Goal: Task Accomplishment & Management: Complete application form

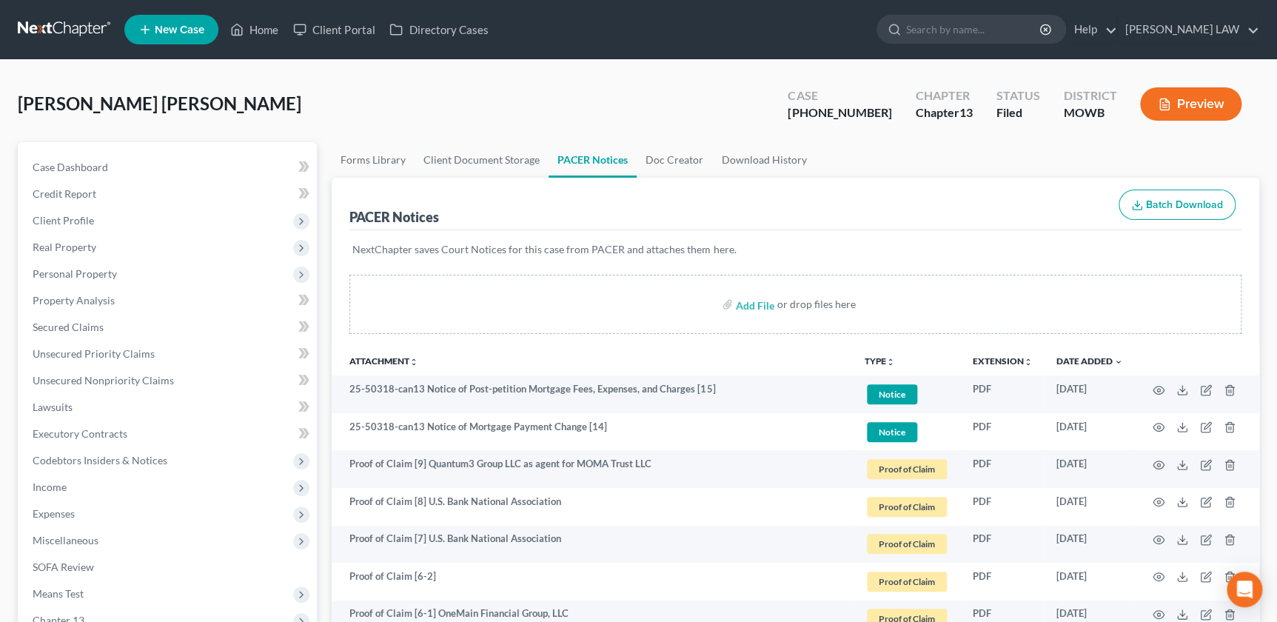
drag, startPoint x: 434, startPoint y: 114, endPoint x: 742, endPoint y: 63, distance: 312.1
click at [434, 114] on div "[PERSON_NAME] [PERSON_NAME] Upgraded Case [PHONE_NUMBER] Chapter Chapter 13 Sta…" at bounding box center [638, 110] width 1241 height 64
click at [996, 27] on input "search" at bounding box center [973, 29] width 135 height 27
type input "[PERSON_NAME]"
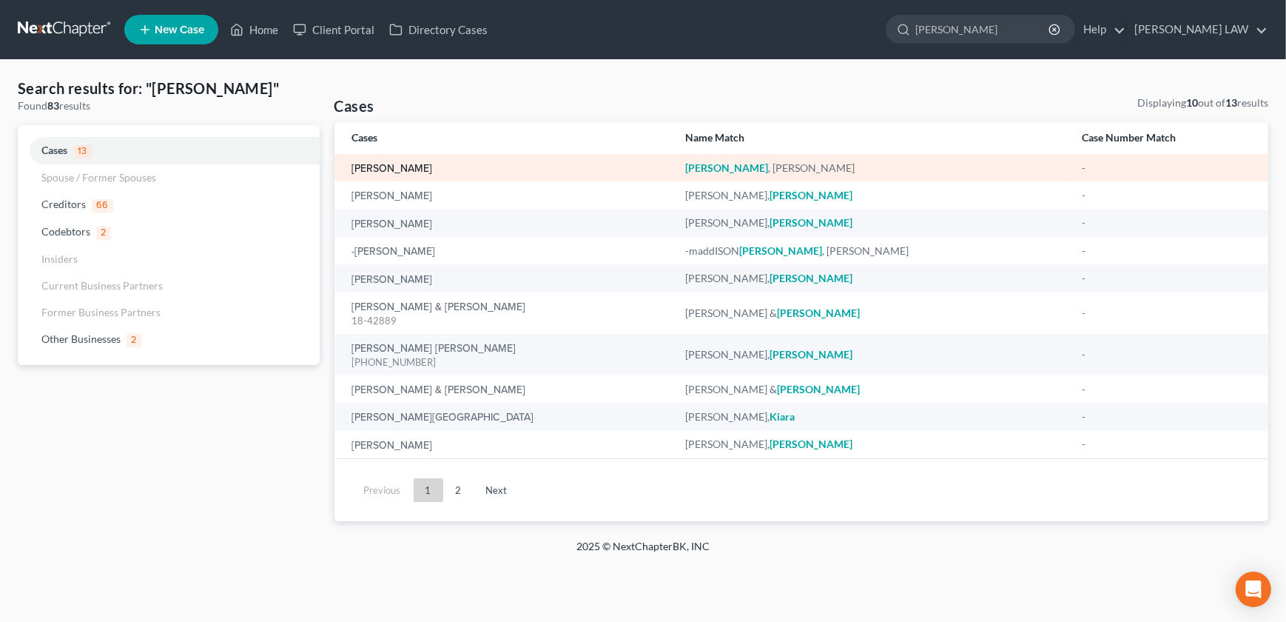
click at [381, 171] on link "[PERSON_NAME]" at bounding box center [392, 169] width 81 height 10
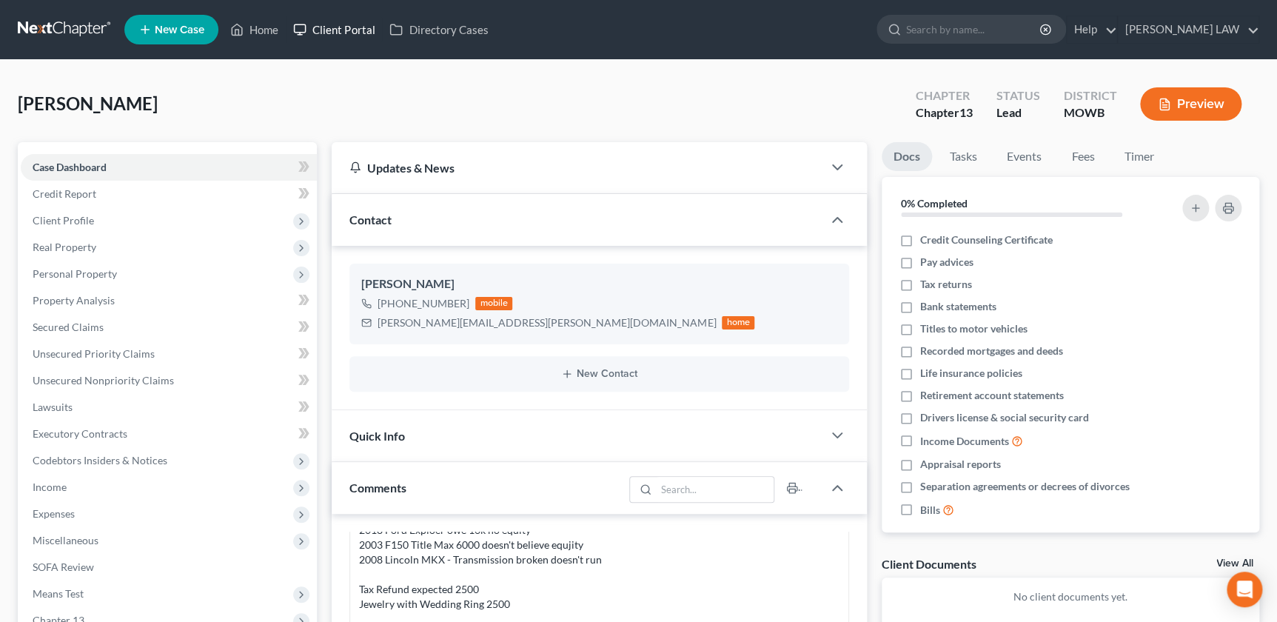
click at [344, 33] on link "Client Portal" at bounding box center [334, 29] width 96 height 27
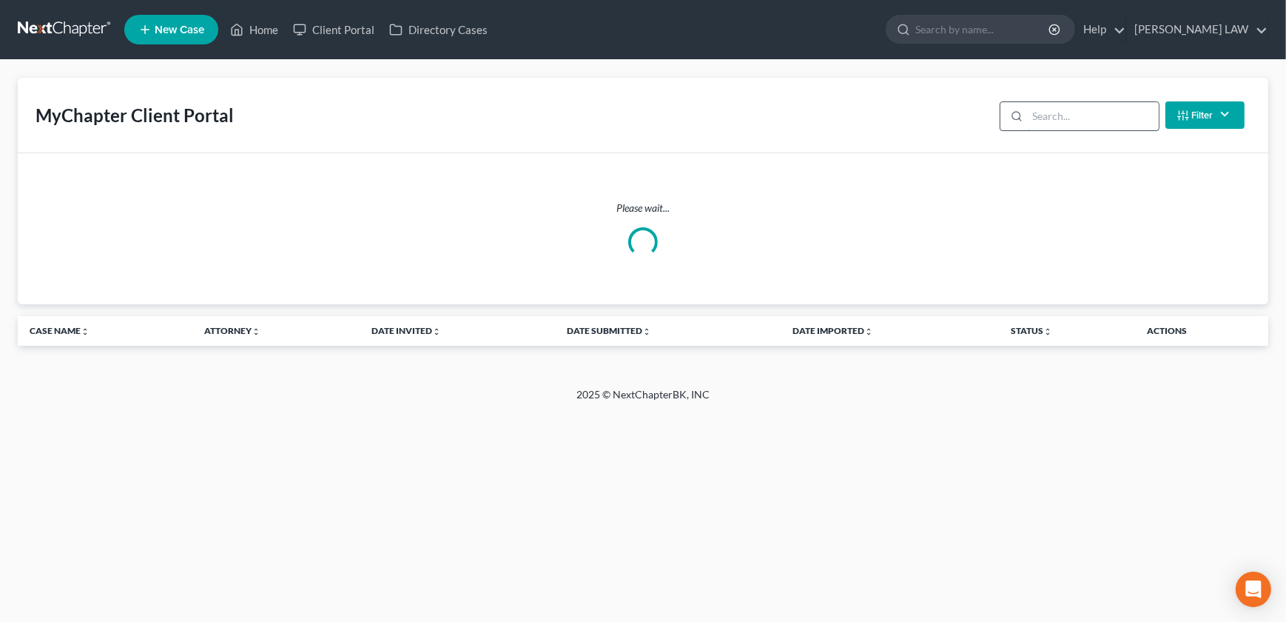
click at [1051, 121] on input "search" at bounding box center [1093, 116] width 131 height 28
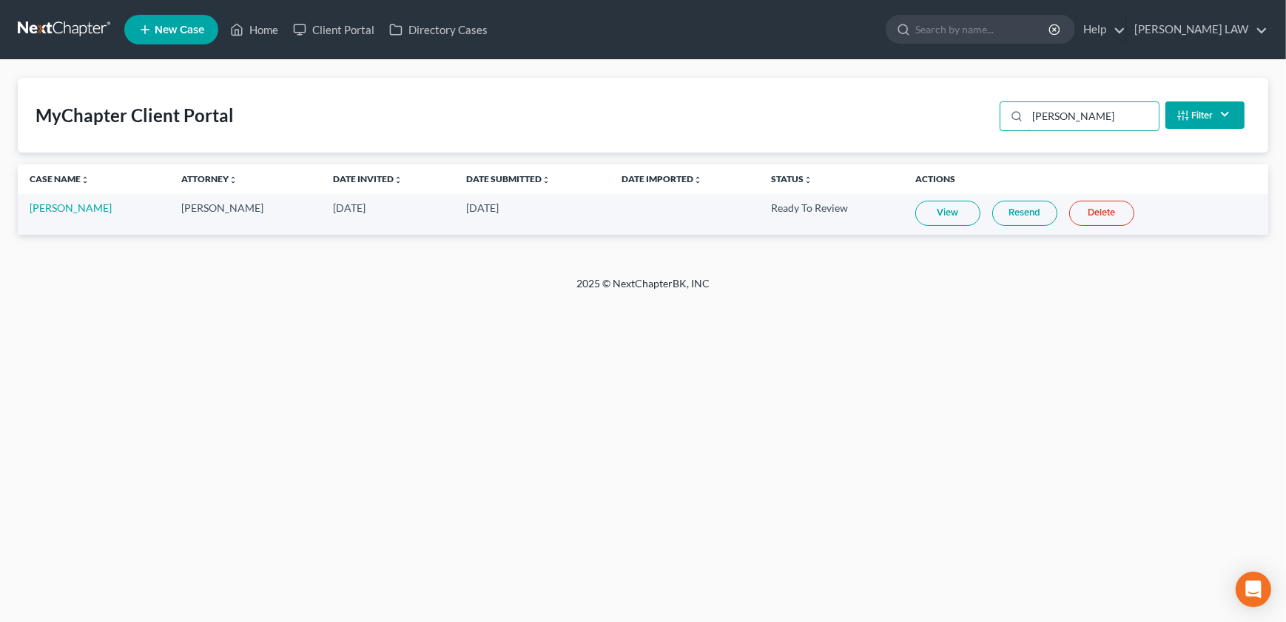
type input "[PERSON_NAME]"
click at [932, 212] on link "View" at bounding box center [947, 213] width 65 height 25
click at [82, 211] on link "[PERSON_NAME]" at bounding box center [71, 207] width 82 height 13
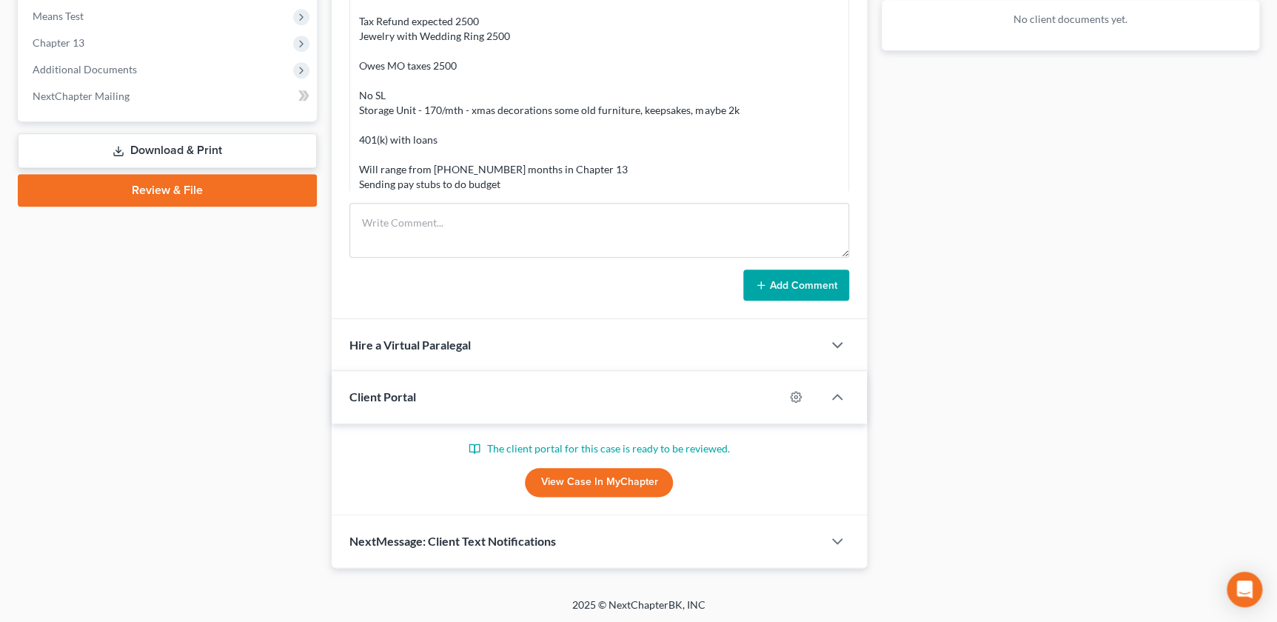
scroll to position [167, 0]
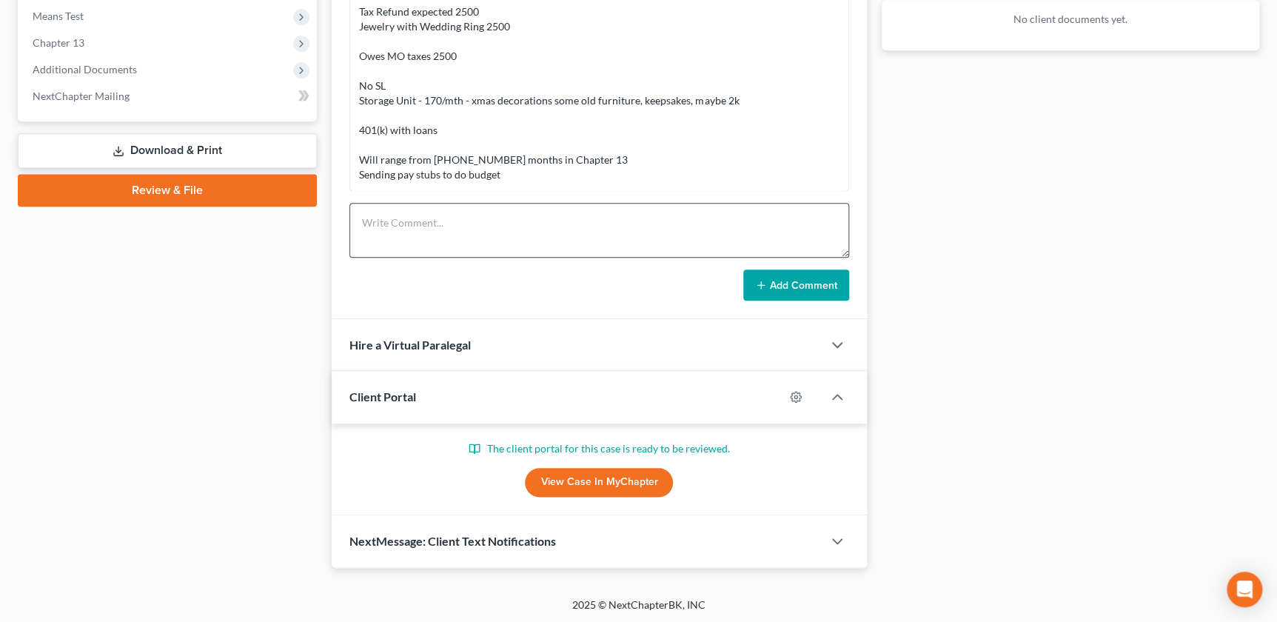
drag, startPoint x: 622, startPoint y: 274, endPoint x: 608, endPoint y: 211, distance: 64.5
click at [622, 295] on div "Add Comment" at bounding box center [598, 284] width 499 height 31
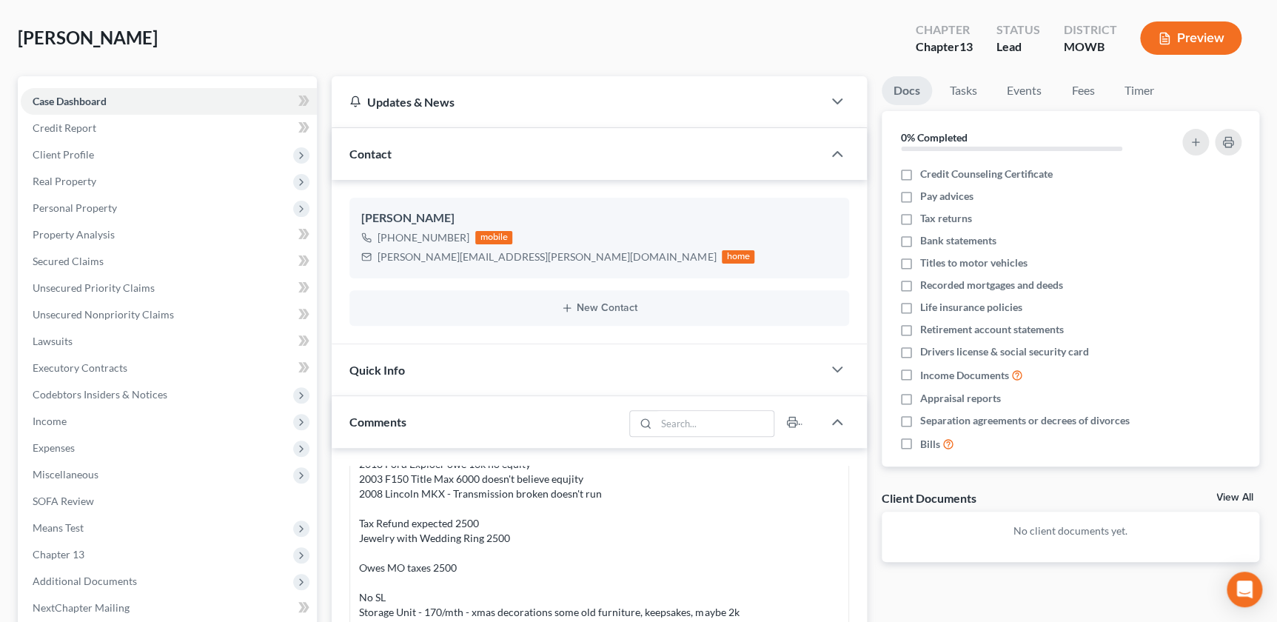
scroll to position [0, 0]
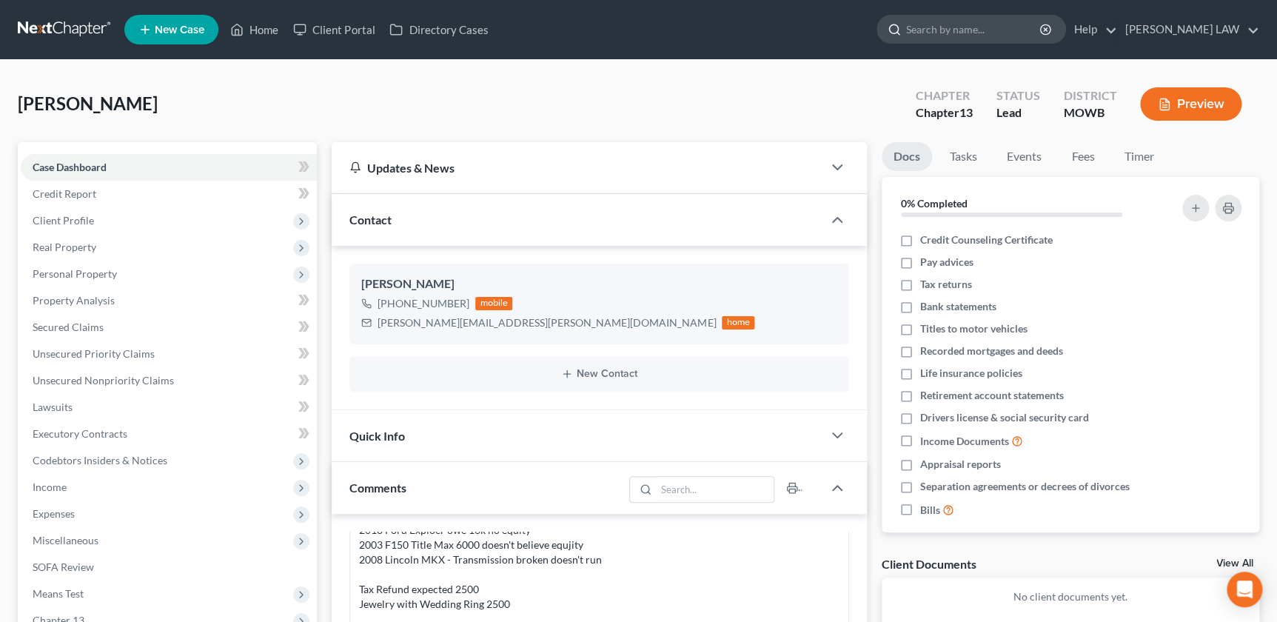
click at [1018, 40] on input "search" at bounding box center [973, 29] width 135 height 27
type input "[PERSON_NAME]"
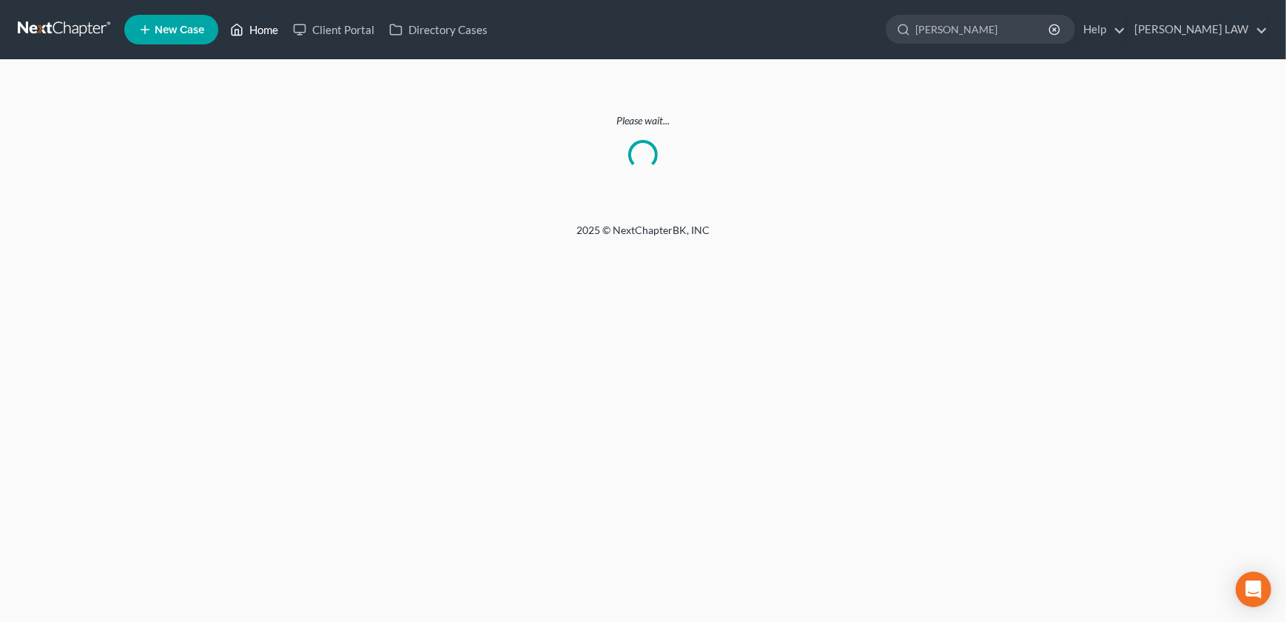
click at [252, 30] on link "Home" at bounding box center [254, 29] width 63 height 27
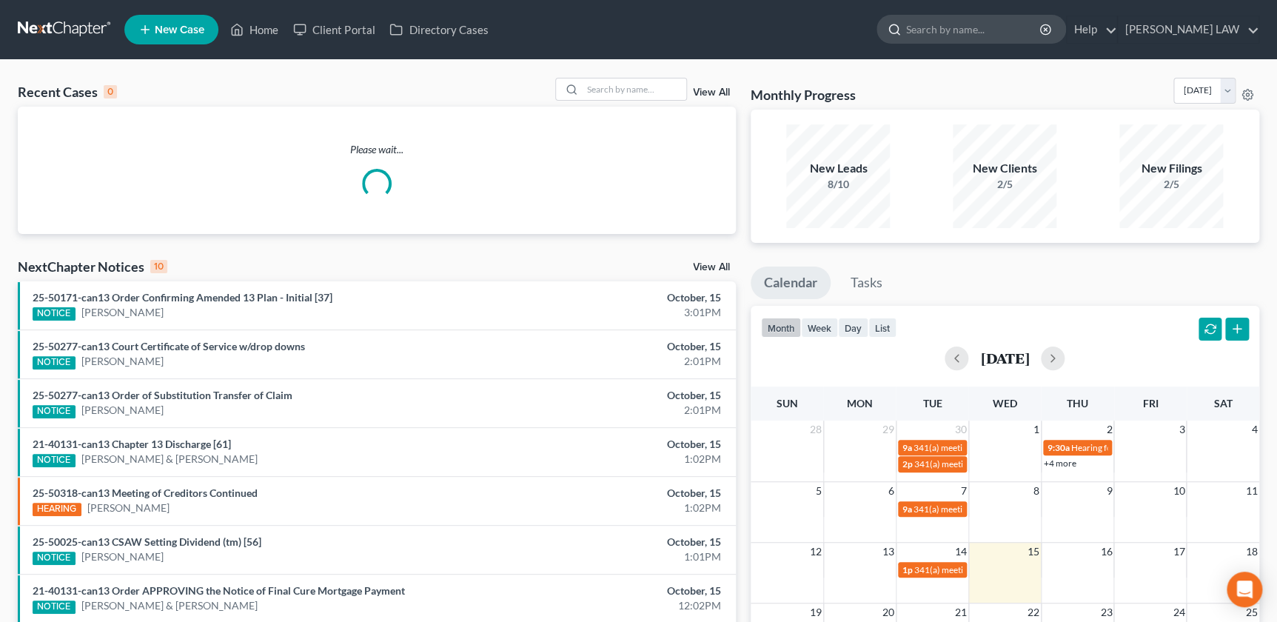
click at [1037, 31] on input "search" at bounding box center [973, 29] width 135 height 27
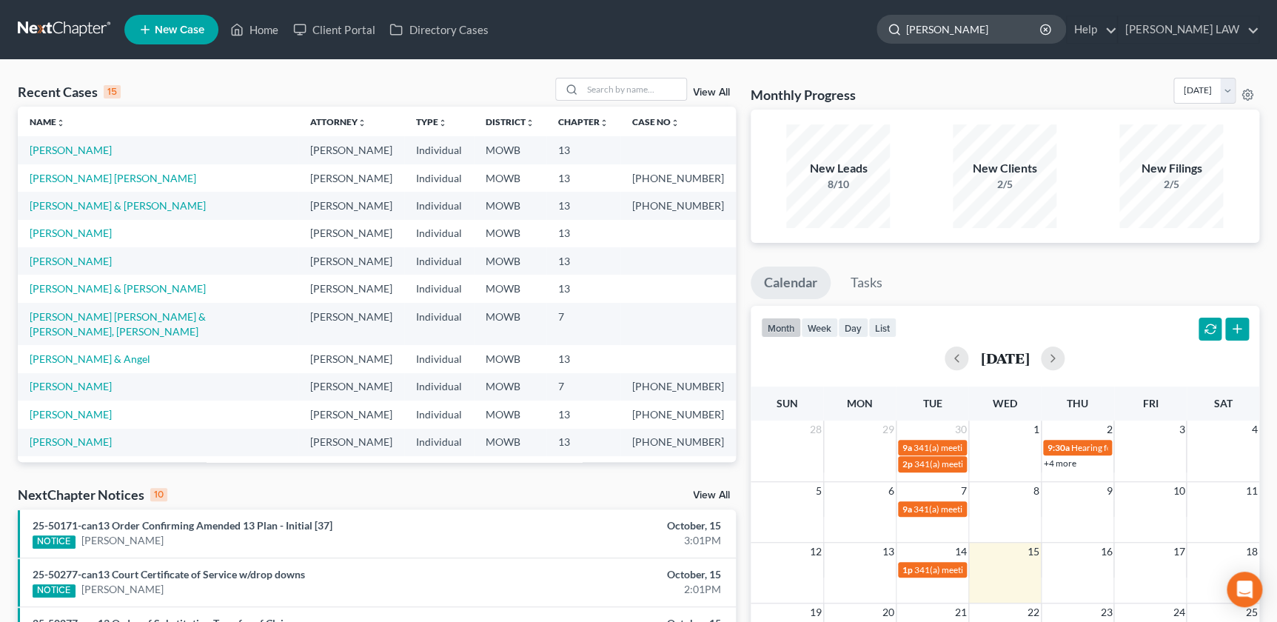
type input "[PERSON_NAME]"
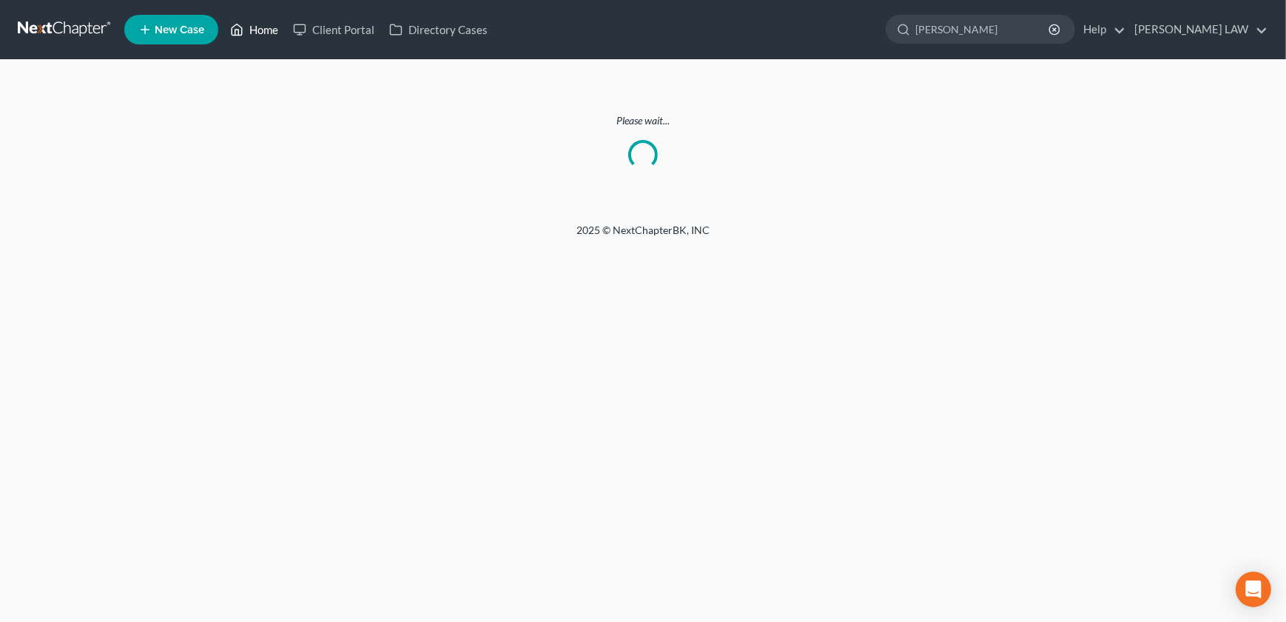
click at [271, 30] on link "Home" at bounding box center [254, 29] width 63 height 27
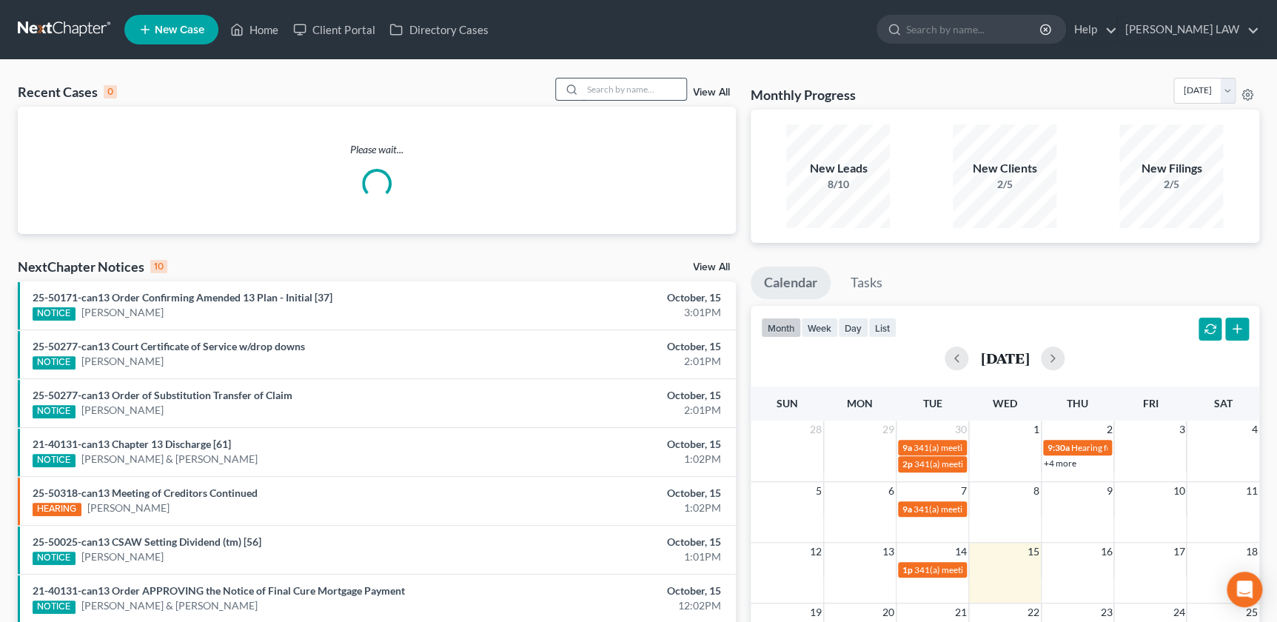
click at [638, 86] on input "search" at bounding box center [634, 88] width 104 height 21
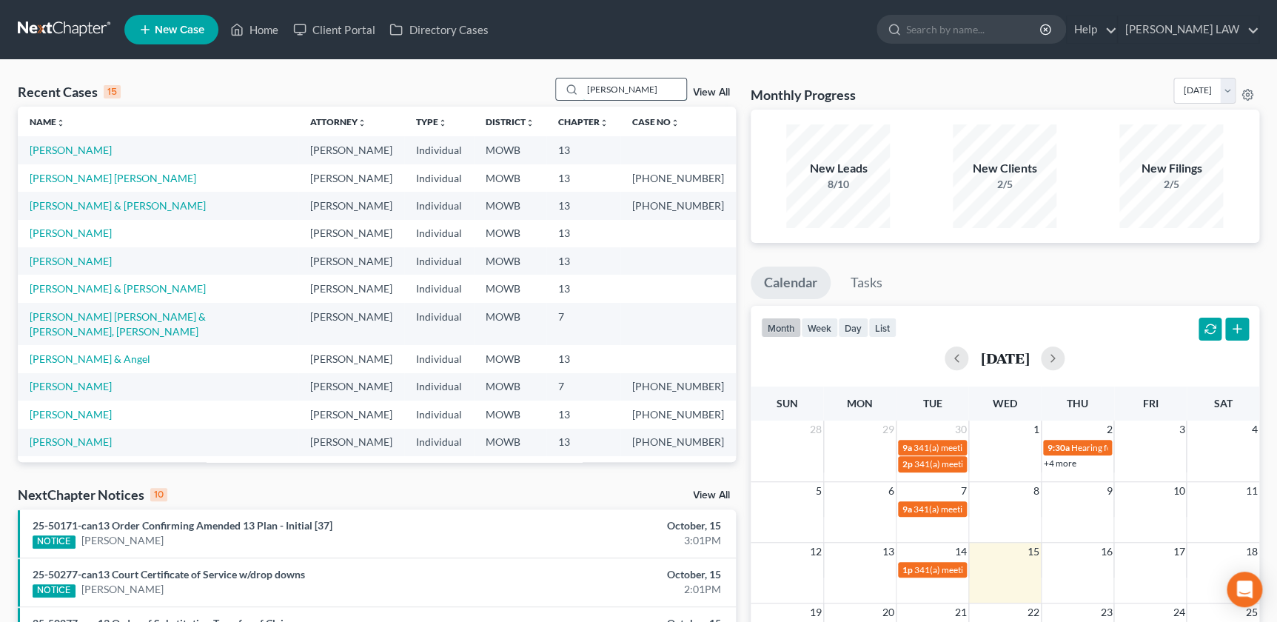
type input "[PERSON_NAME]"
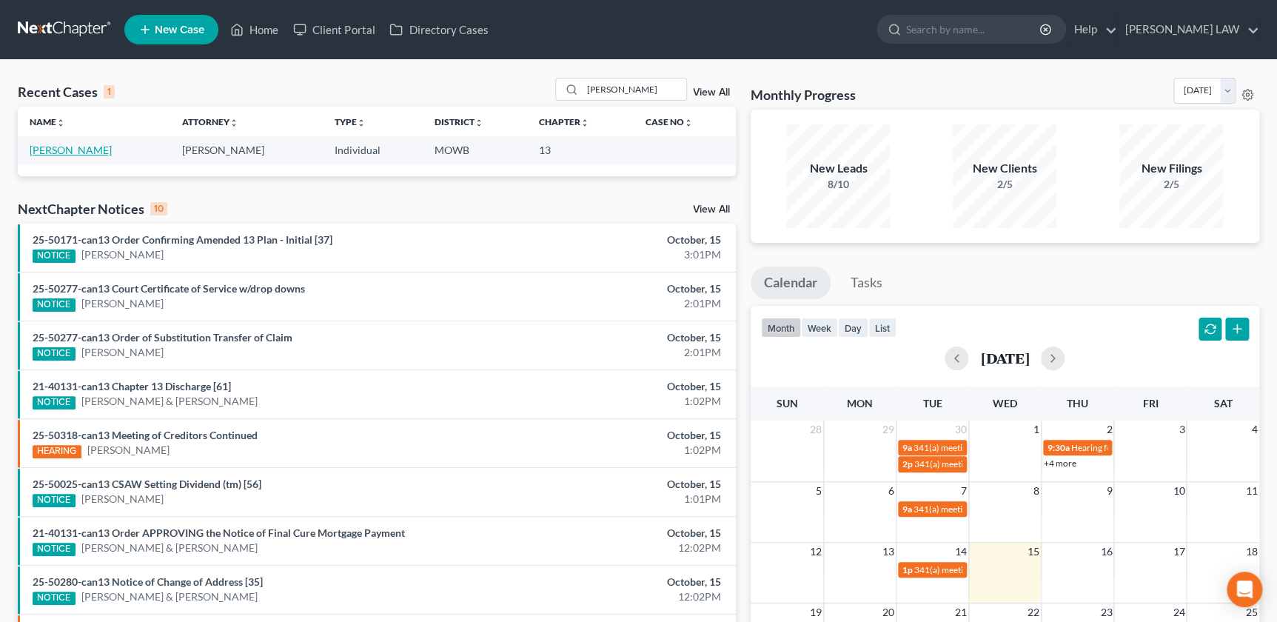
click at [69, 150] on link "[PERSON_NAME]" at bounding box center [71, 150] width 82 height 13
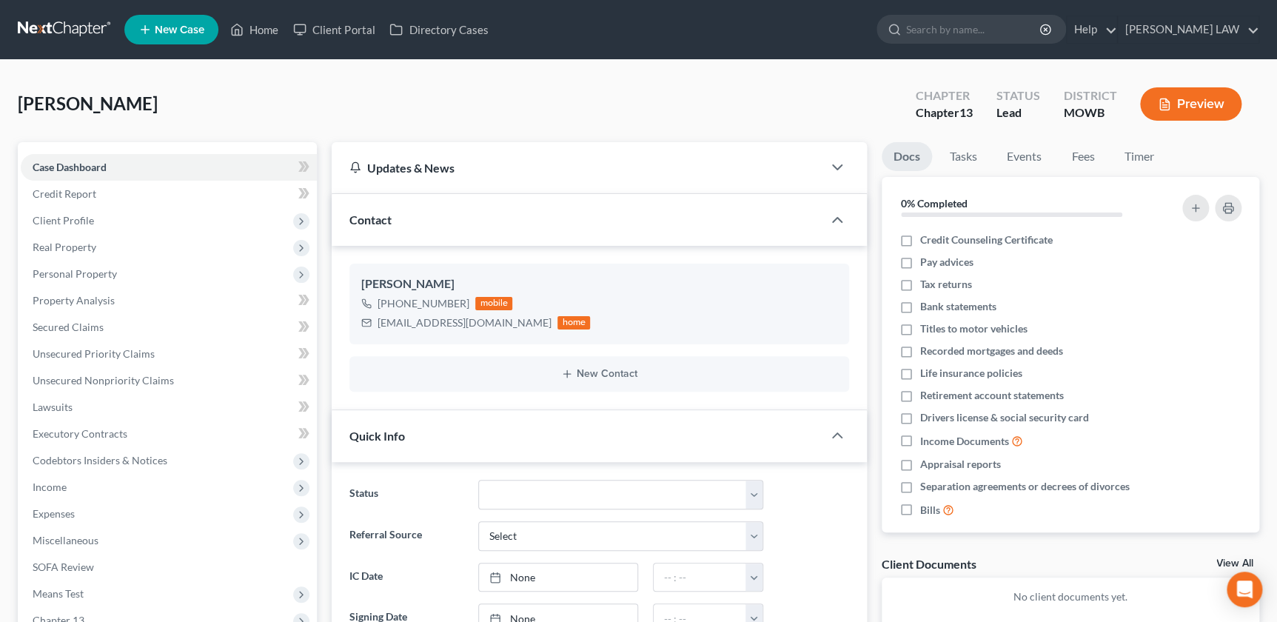
drag, startPoint x: 102, startPoint y: 540, endPoint x: 565, endPoint y: 406, distance: 481.8
click at [102, 540] on span "Miscellaneous" at bounding box center [169, 540] width 296 height 27
click at [204, 564] on span "Attorney / Credit Counseling Fees" at bounding box center [140, 566] width 156 height 13
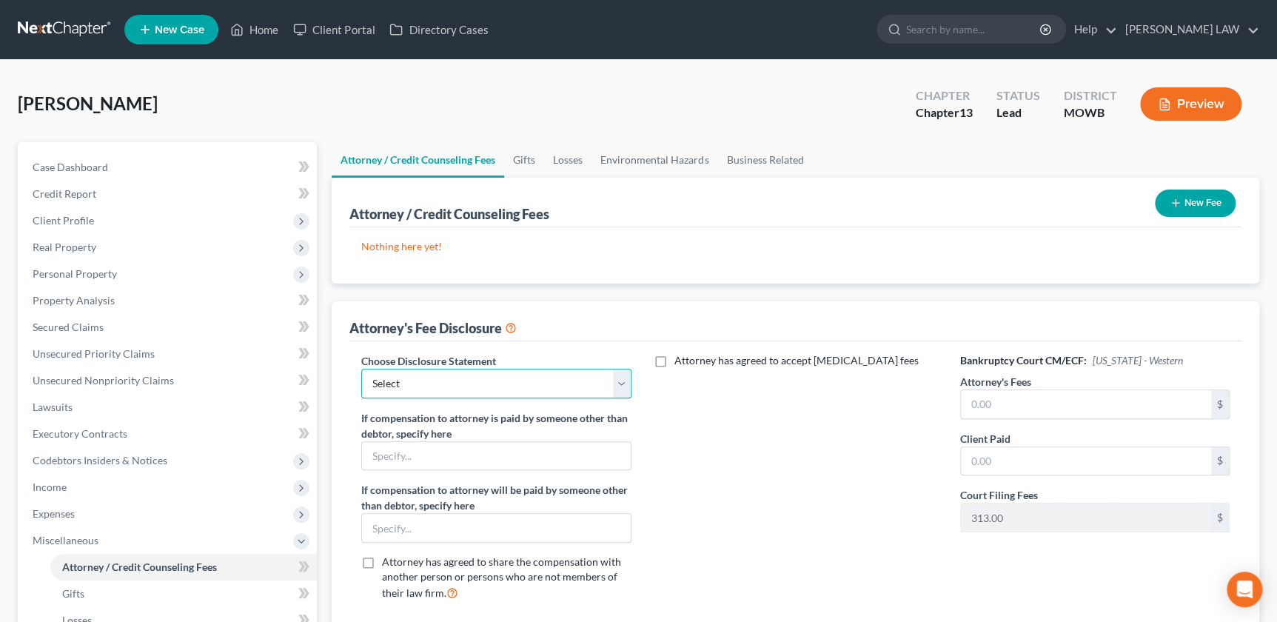
click at [510, 373] on select "Select Attorney Compensation Addon" at bounding box center [495, 384] width 269 height 30
select select "0"
click at [361, 369] on select "Select Attorney Compensation Addon" at bounding box center [495, 384] width 269 height 30
click at [1015, 396] on input "text" at bounding box center [1086, 404] width 250 height 28
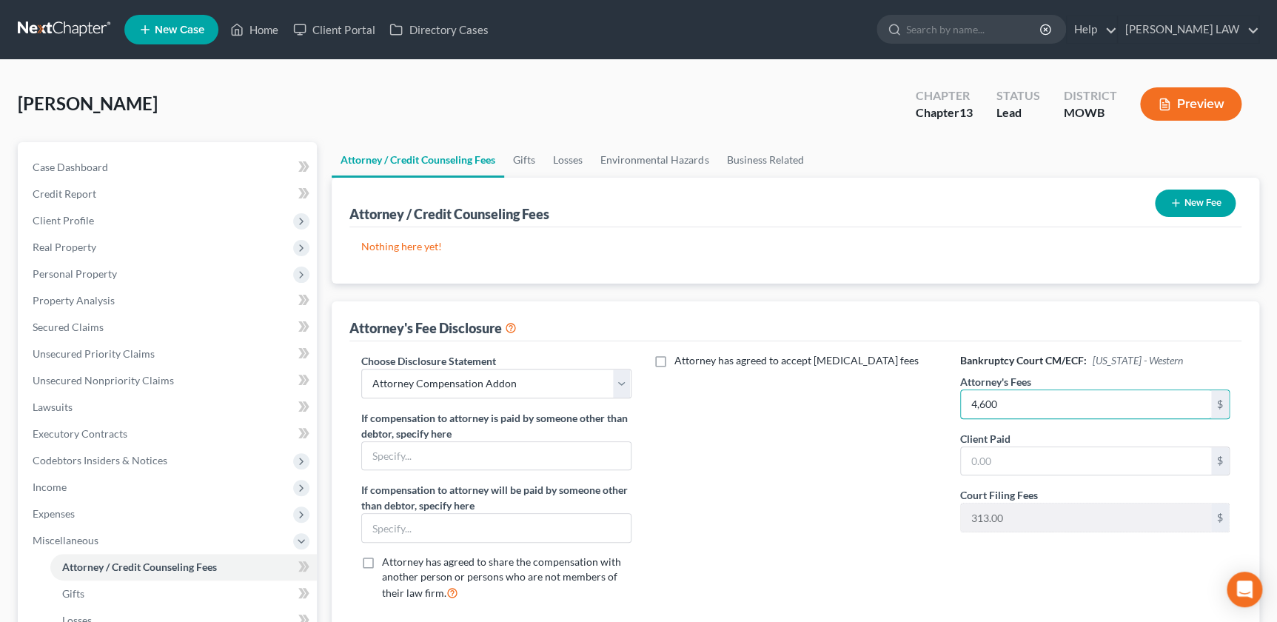
type input "4,600"
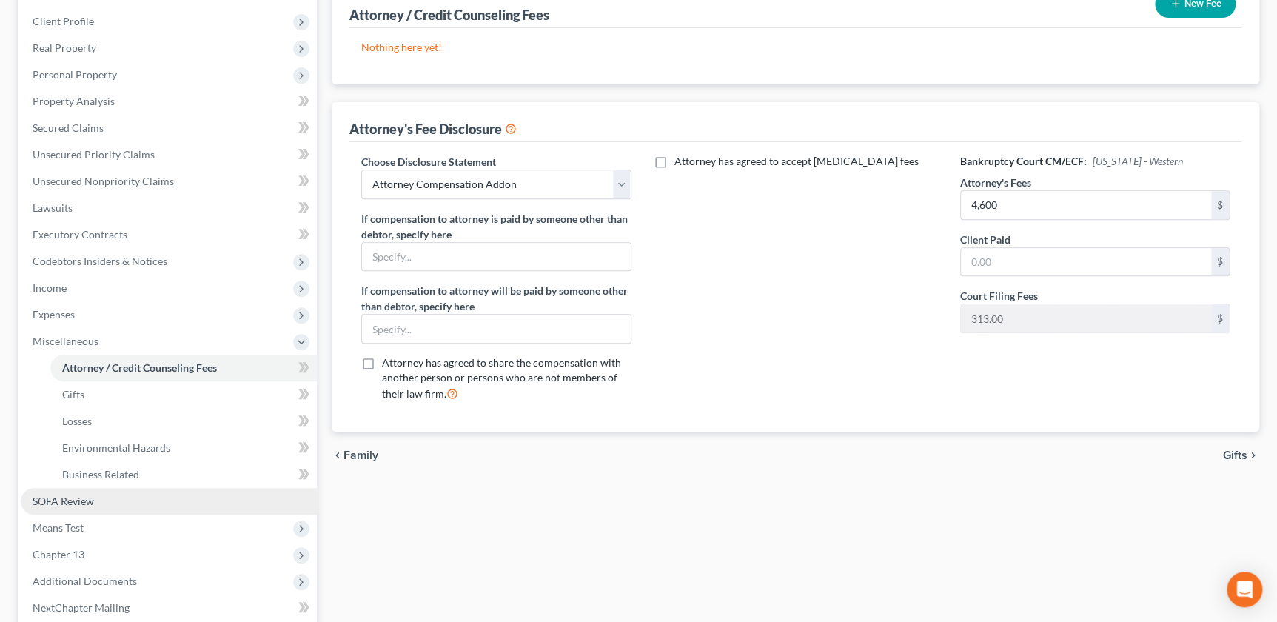
scroll to position [269, 0]
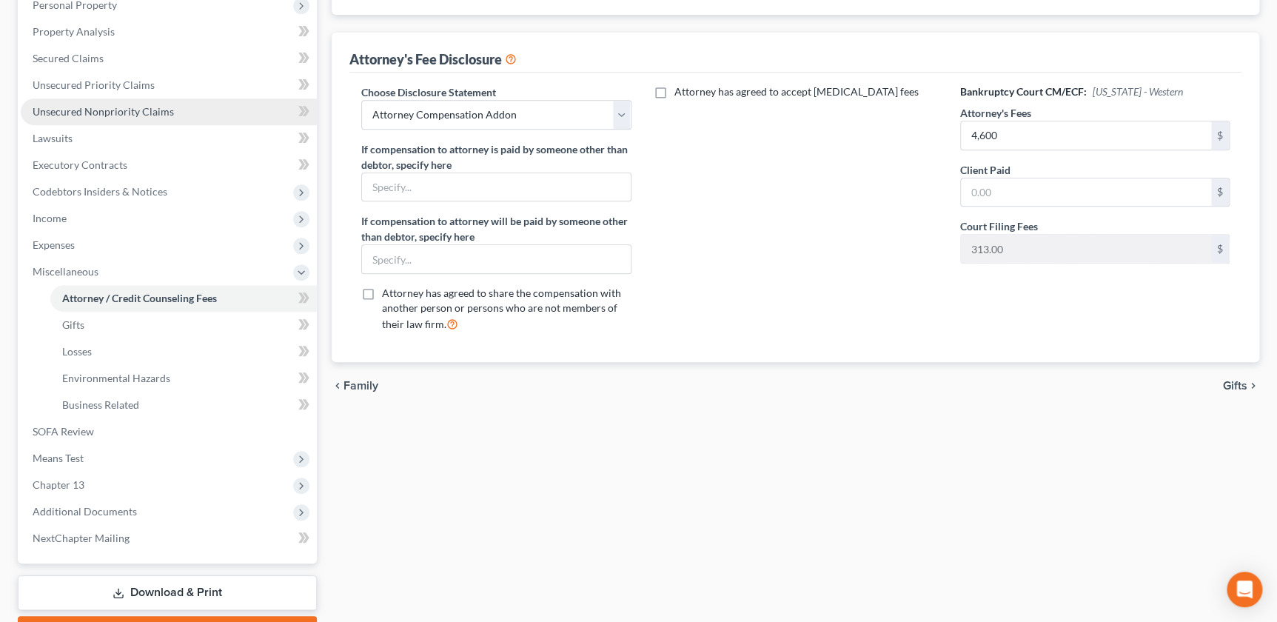
click at [85, 119] on link "Unsecured Nonpriority Claims" at bounding box center [169, 111] width 296 height 27
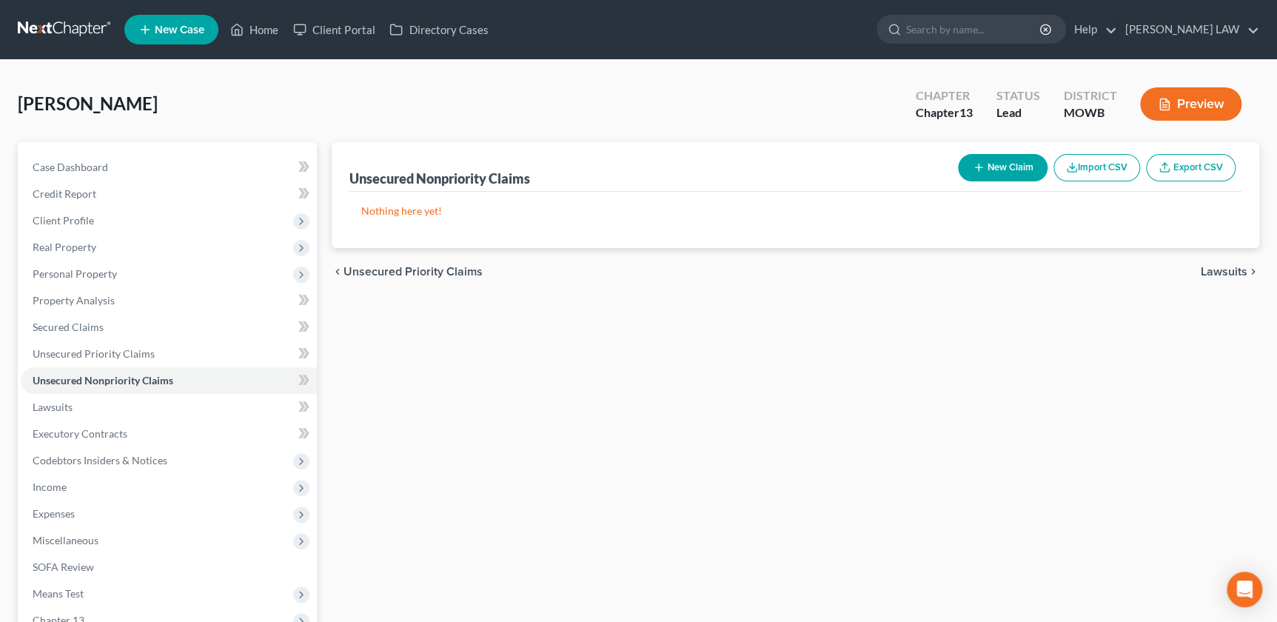
click at [992, 162] on button "New Claim" at bounding box center [1003, 167] width 90 height 27
select select "0"
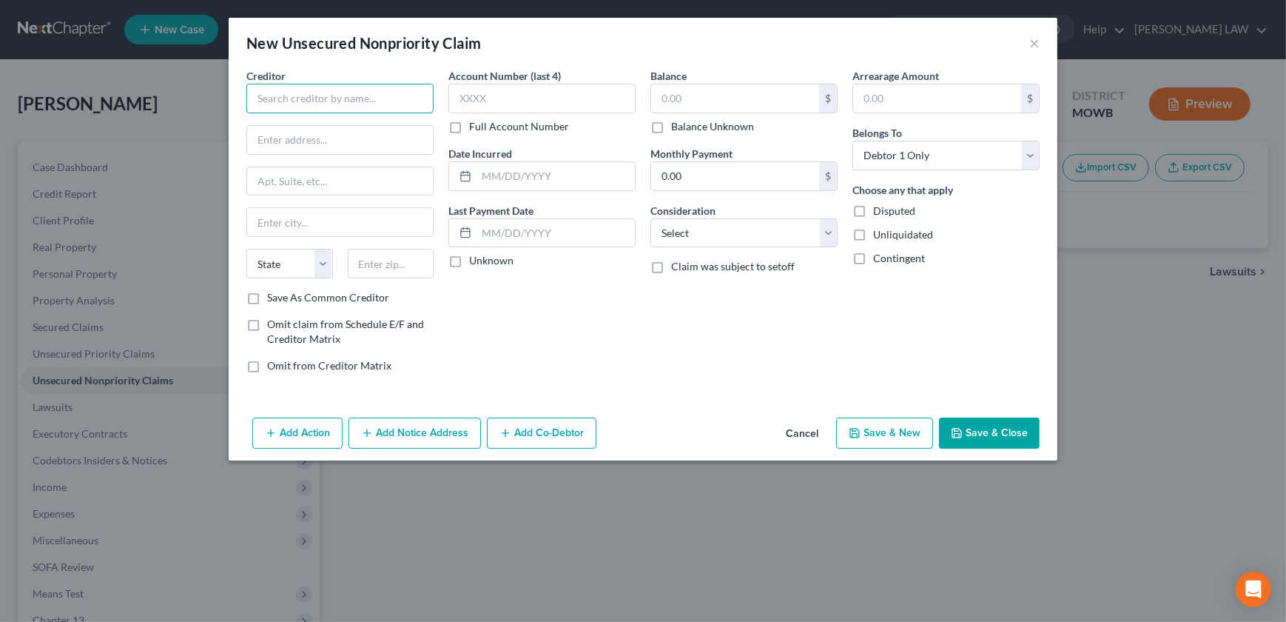
click at [361, 105] on input "text" at bounding box center [339, 99] width 187 height 30
type input "x"
click at [688, 107] on input "text" at bounding box center [735, 98] width 168 height 28
type input "22,000"
click at [716, 246] on select "Select Cable / Satellite Services Collection Agency Credit Card Debt Debt Couns…" at bounding box center [744, 233] width 187 height 30
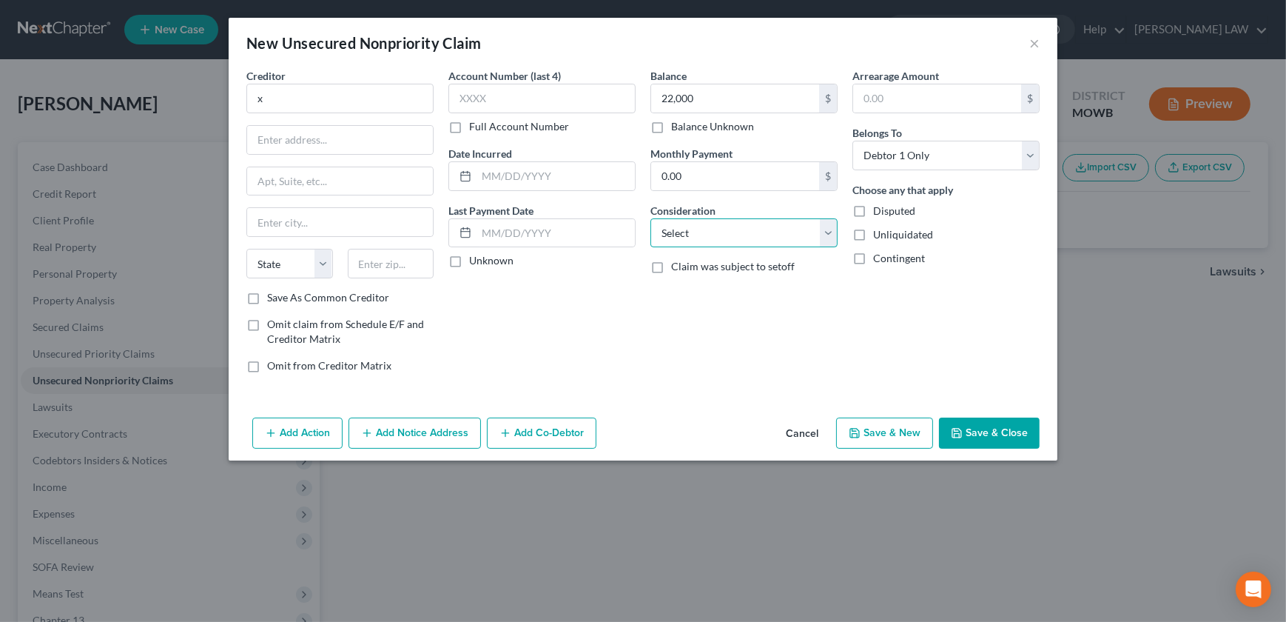
select select "1"
click at [651, 218] on select "Select Cable / Satellite Services Collection Agency Credit Card Debt Debt Couns…" at bounding box center [744, 233] width 187 height 30
click at [964, 424] on button "Save & Close" at bounding box center [989, 432] width 101 height 31
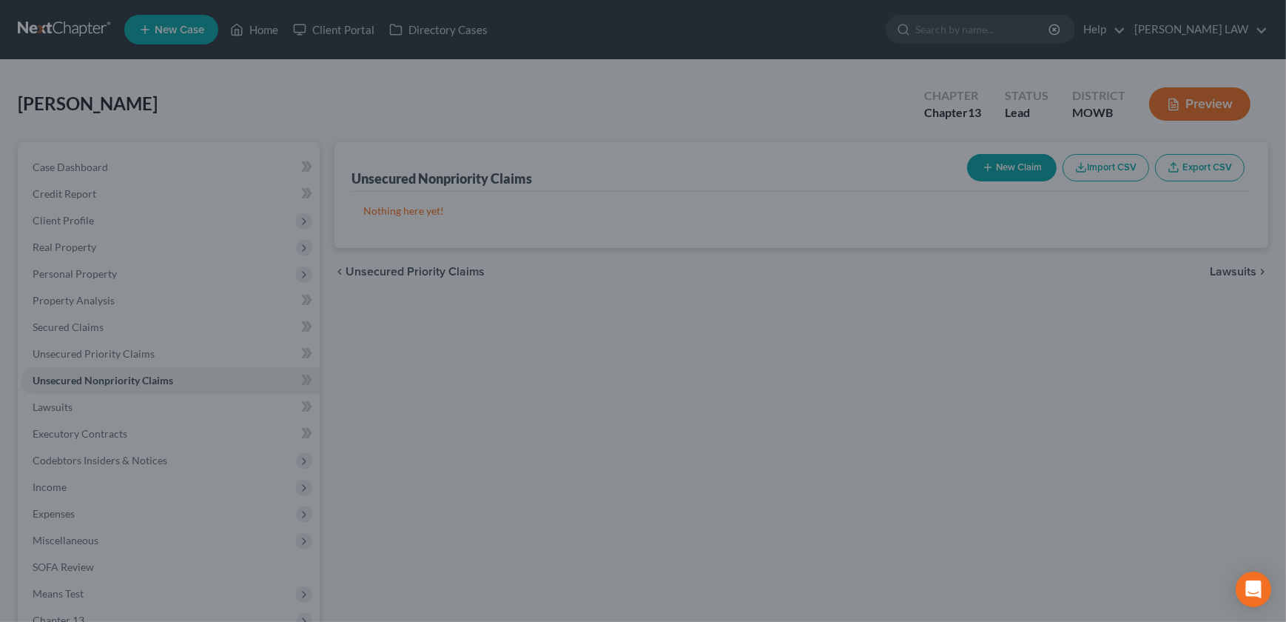
type input "22,000.00"
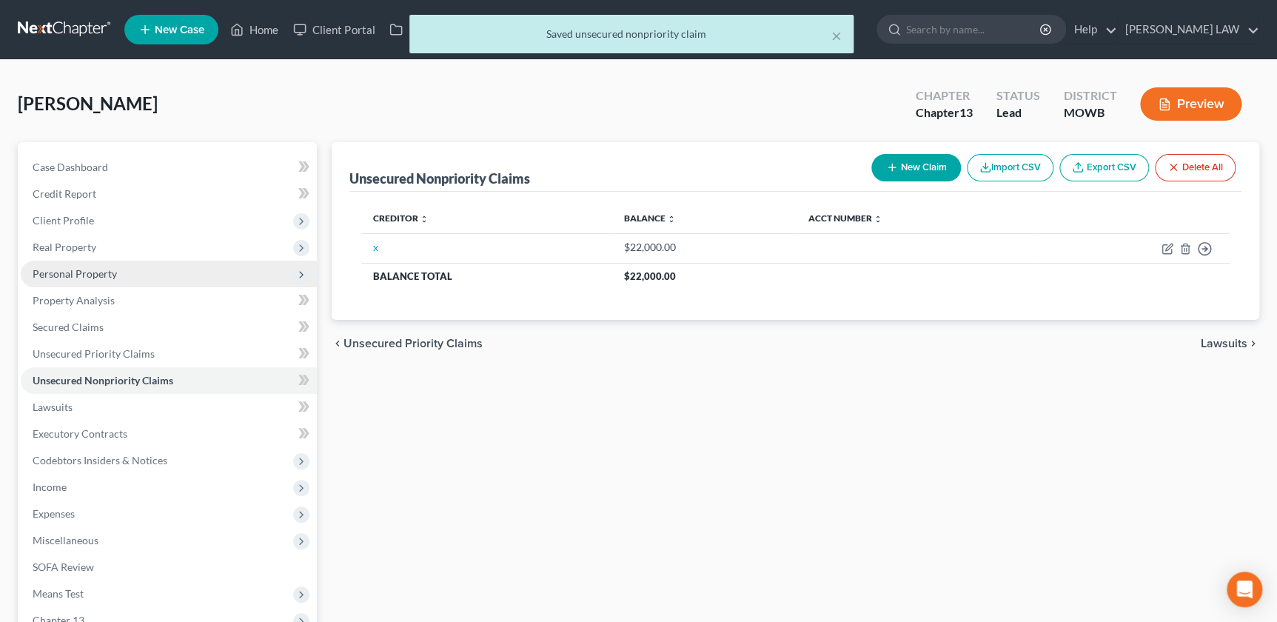
click at [78, 267] on span "Personal Property" at bounding box center [75, 273] width 84 height 13
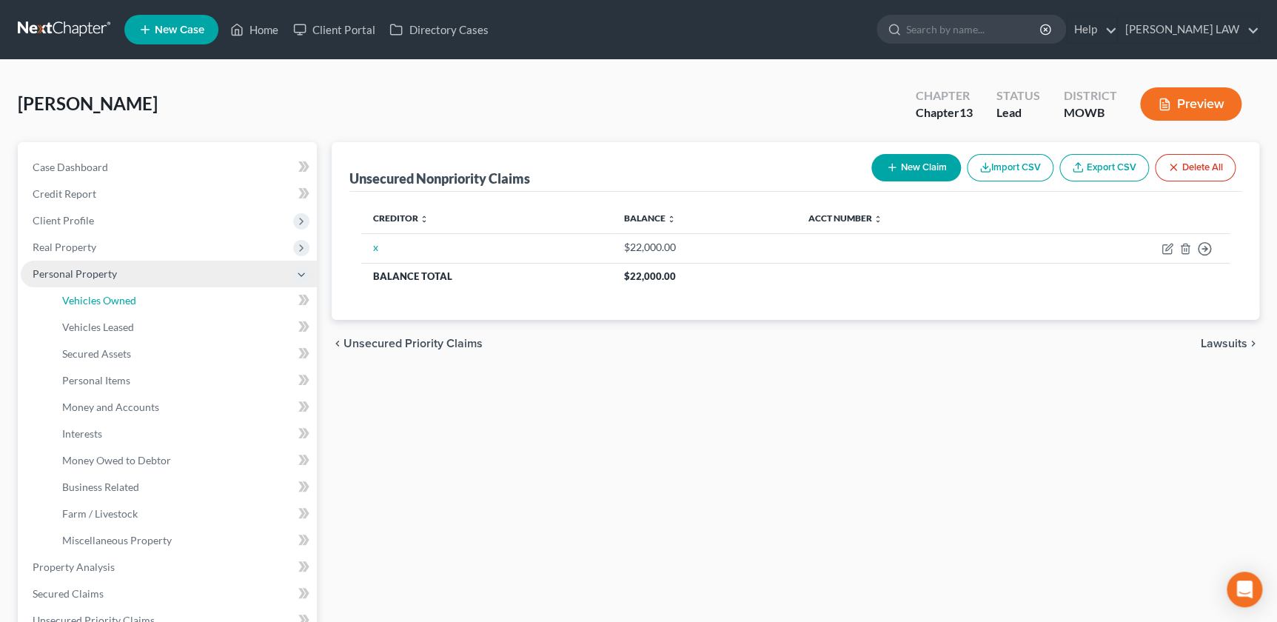
drag, startPoint x: 162, startPoint y: 298, endPoint x: 282, endPoint y: 280, distance: 121.2
click at [162, 298] on link "Vehicles Owned" at bounding box center [183, 300] width 266 height 27
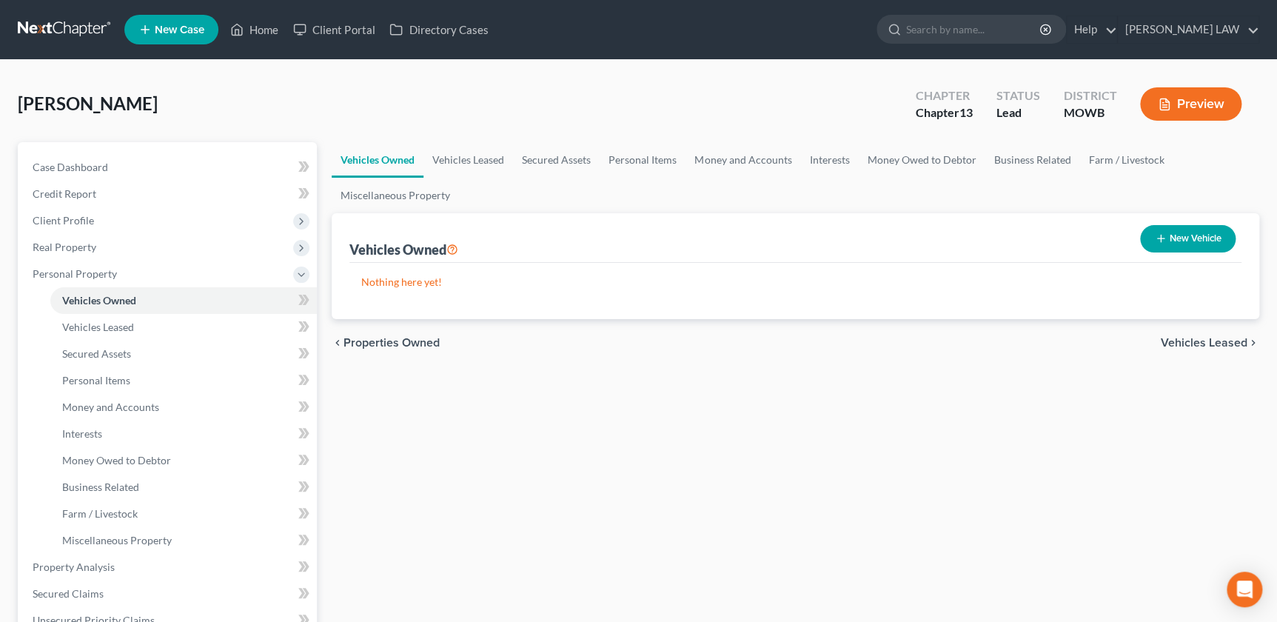
click at [1181, 235] on button "New Vehicle" at bounding box center [1187, 238] width 95 height 27
select select "0"
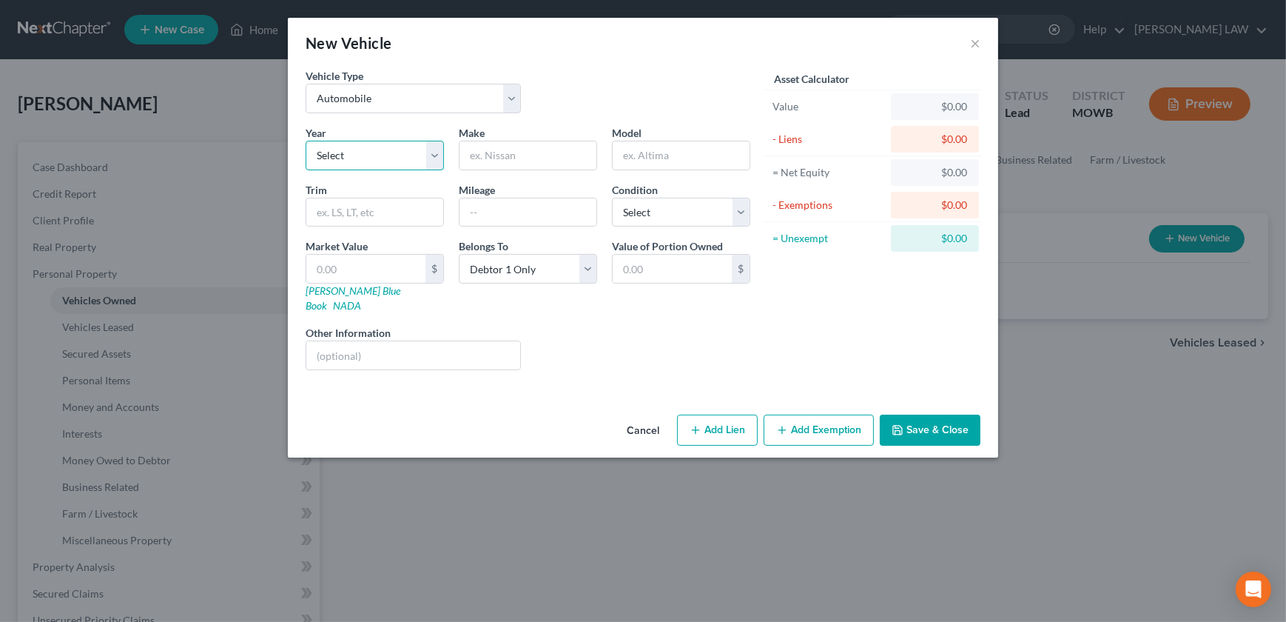
click at [385, 155] on select "Select 2026 2025 2024 2023 2022 2021 2020 2019 2018 2017 2016 2015 2014 2013 20…" at bounding box center [375, 156] width 138 height 30
select select "1"
click at [306, 141] on select "Select 2026 2025 2024 2023 2022 2021 2020 2019 2018 2017 2016 2015 2014 2013 20…" at bounding box center [375, 156] width 138 height 30
click at [533, 158] on input "text" at bounding box center [528, 155] width 137 height 28
type input "x"
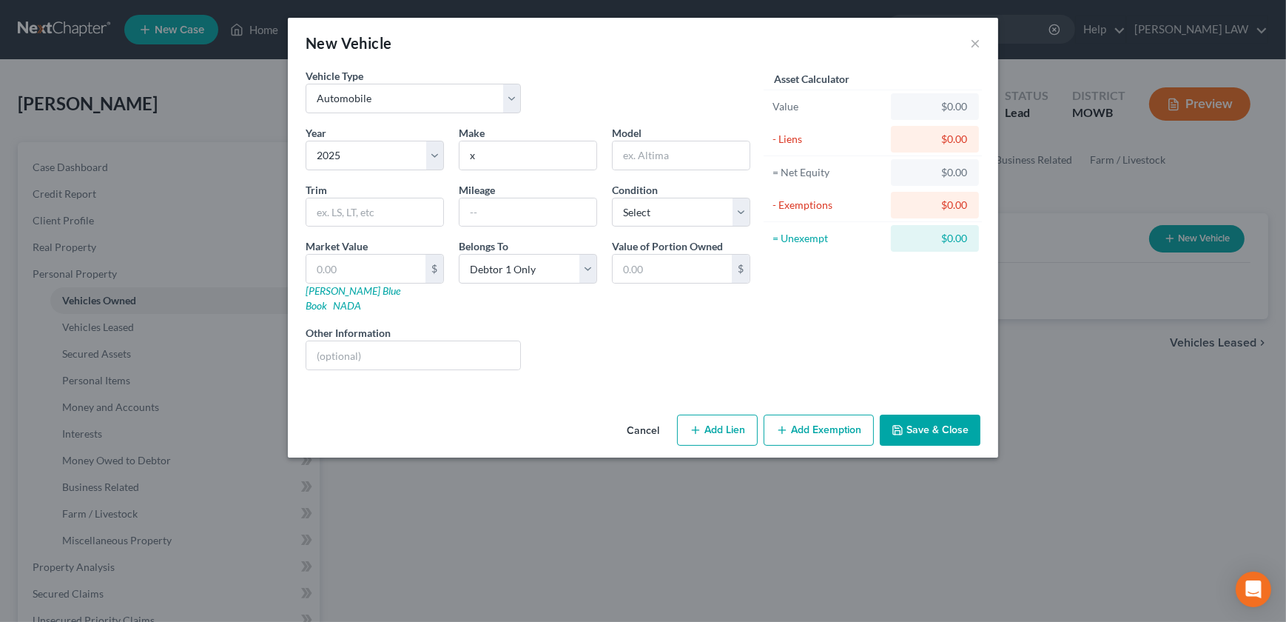
click at [725, 417] on button "Add Lien" at bounding box center [717, 429] width 81 height 31
select select "0"
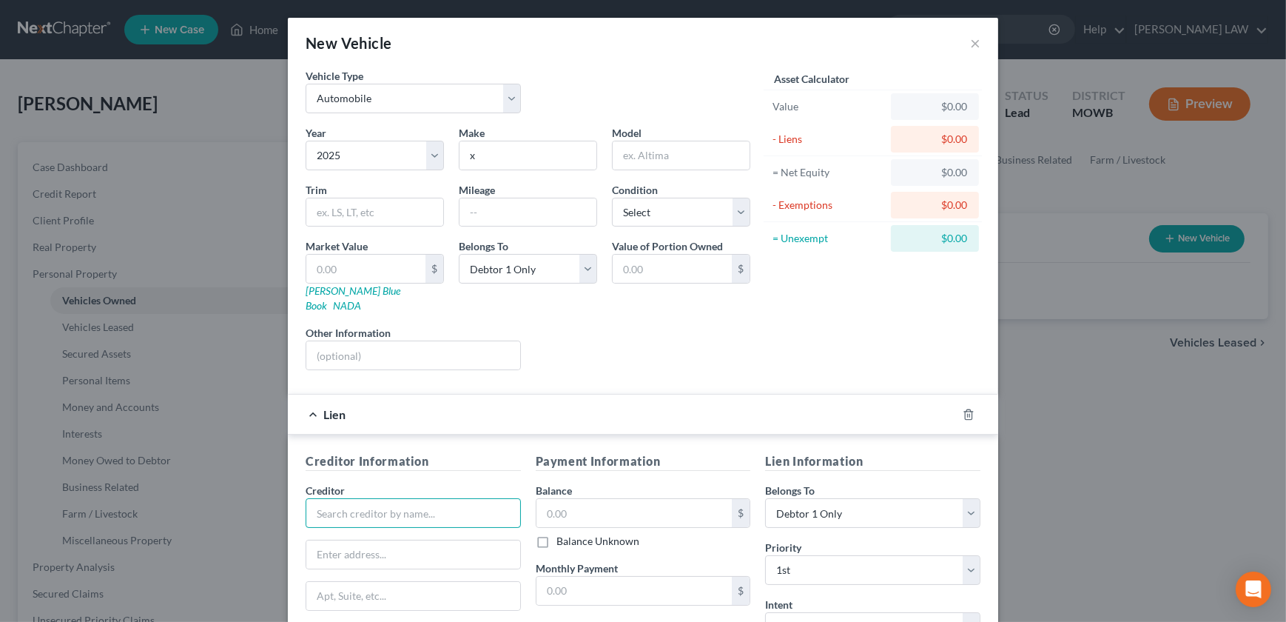
drag, startPoint x: 361, startPoint y: 492, endPoint x: 360, endPoint y: 500, distance: 7.5
click at [362, 498] on input "text" at bounding box center [413, 513] width 215 height 30
click at [357, 501] on input "text" at bounding box center [413, 513] width 215 height 30
type input "x"
click at [626, 499] on input "text" at bounding box center [635, 513] width 196 height 28
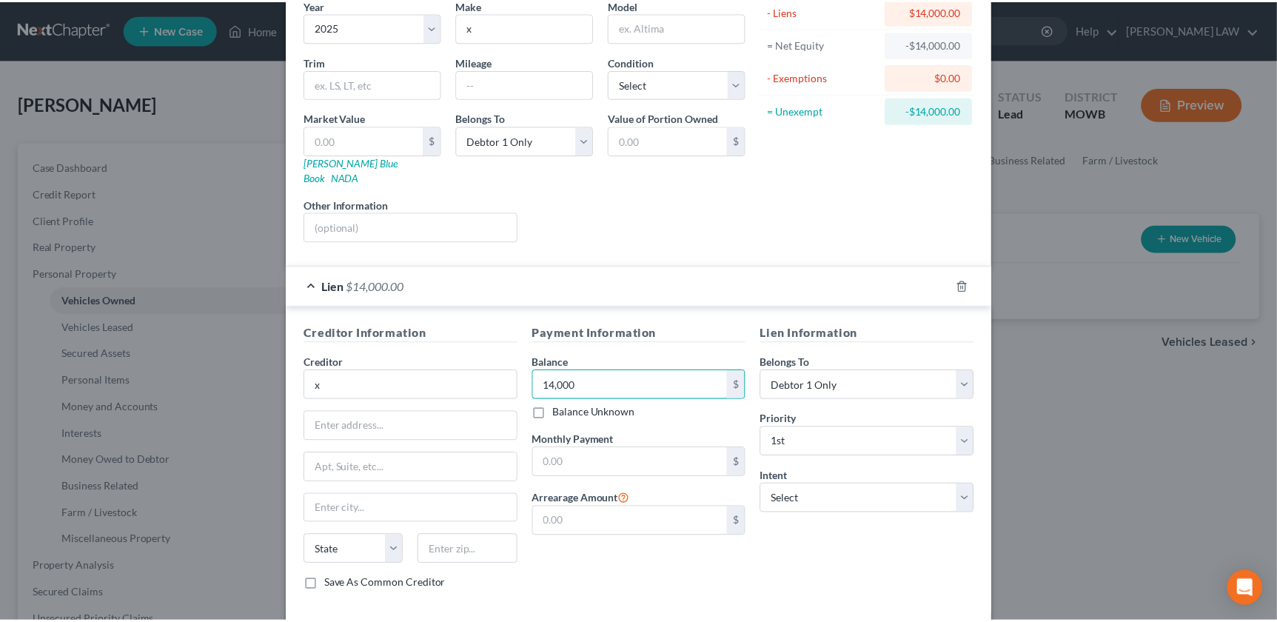
scroll to position [186, 0]
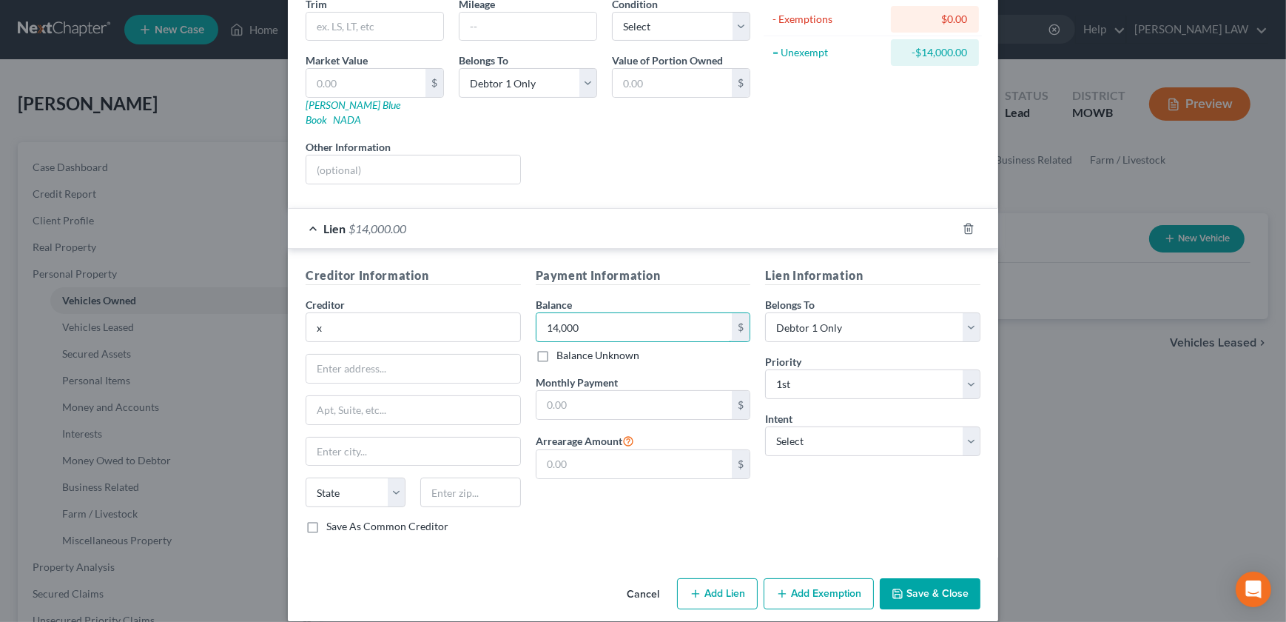
type input "14,000"
click at [912, 578] on button "Save & Close" at bounding box center [930, 593] width 101 height 31
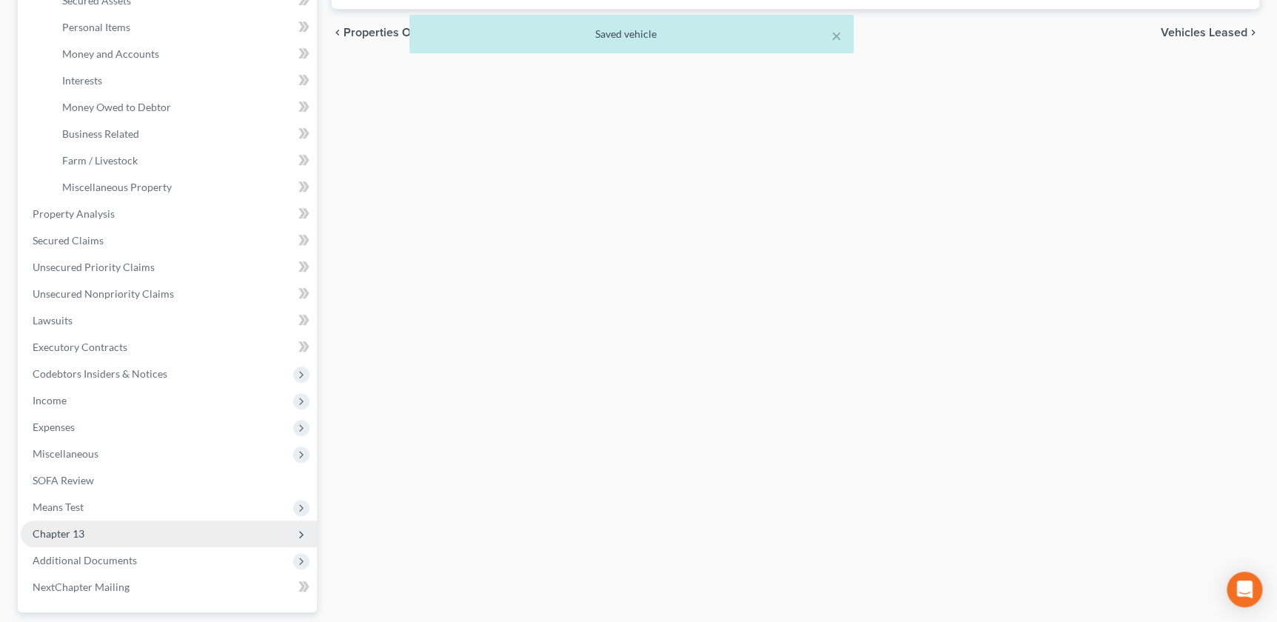
click at [64, 534] on span "Chapter 13" at bounding box center [59, 533] width 52 height 13
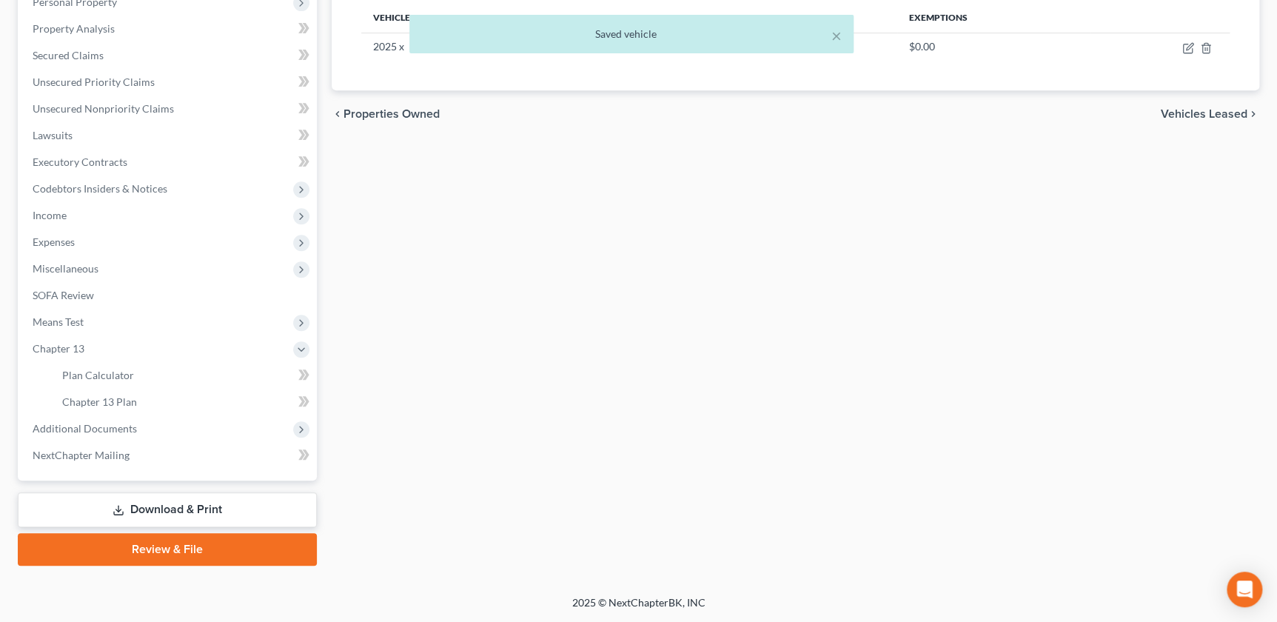
scroll to position [269, 0]
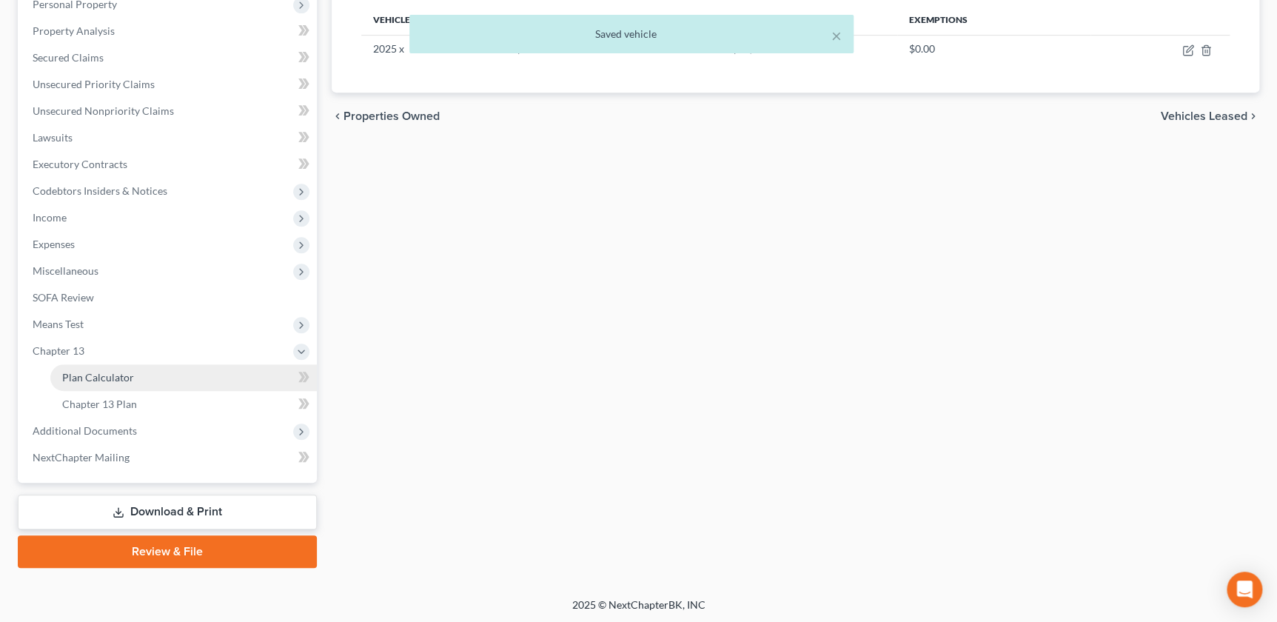
click at [110, 371] on span "Plan Calculator" at bounding box center [98, 377] width 72 height 13
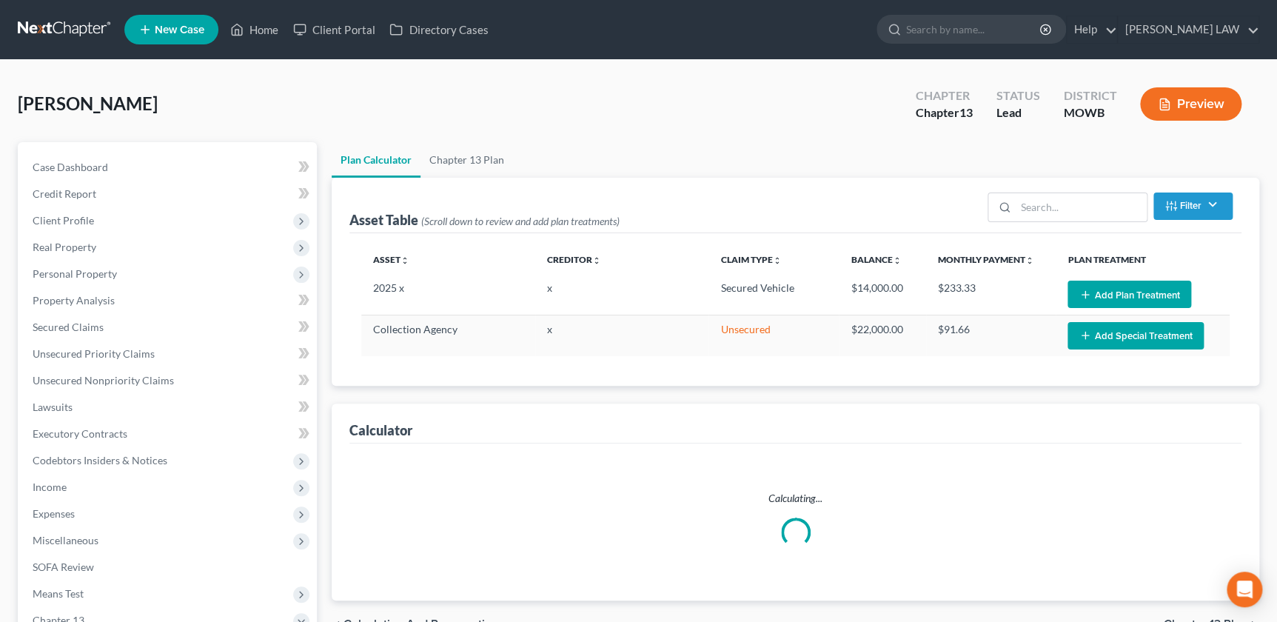
select select "59"
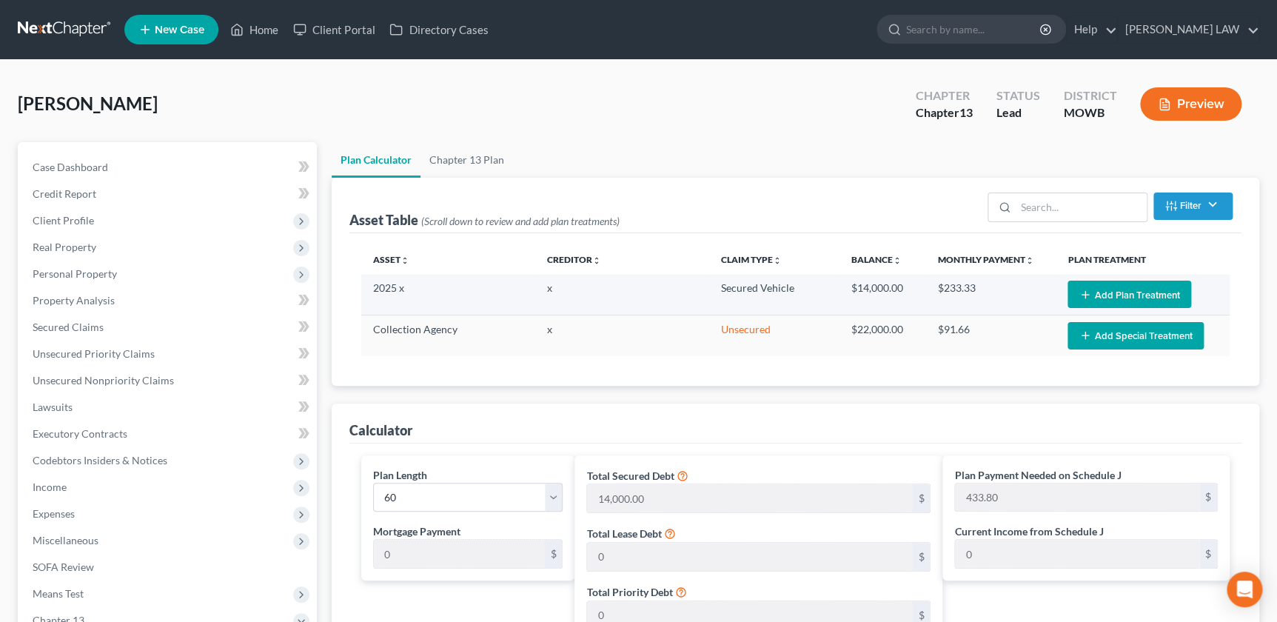
click at [1111, 298] on button "Add Plan Treatment" at bounding box center [1129, 293] width 124 height 27
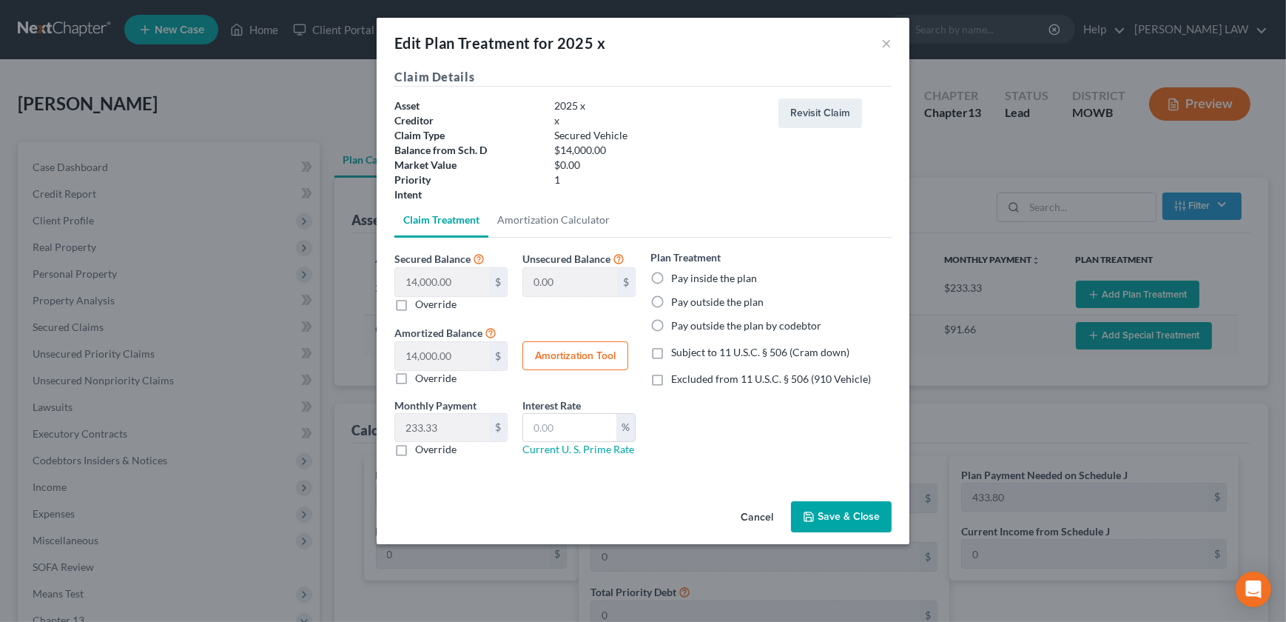
click at [671, 276] on label "Pay inside the plan" at bounding box center [714, 278] width 86 height 15
click at [677, 276] on input "Pay inside the plan" at bounding box center [682, 276] width 10 height 10
radio input "true"
click at [671, 381] on label "Excluded from 11 U.S.C. § 506 (910 Vehicle)" at bounding box center [771, 379] width 200 height 15
click at [677, 381] on input "Excluded from 11 U.S.C. § 506 (910 Vehicle)" at bounding box center [682, 377] width 10 height 10
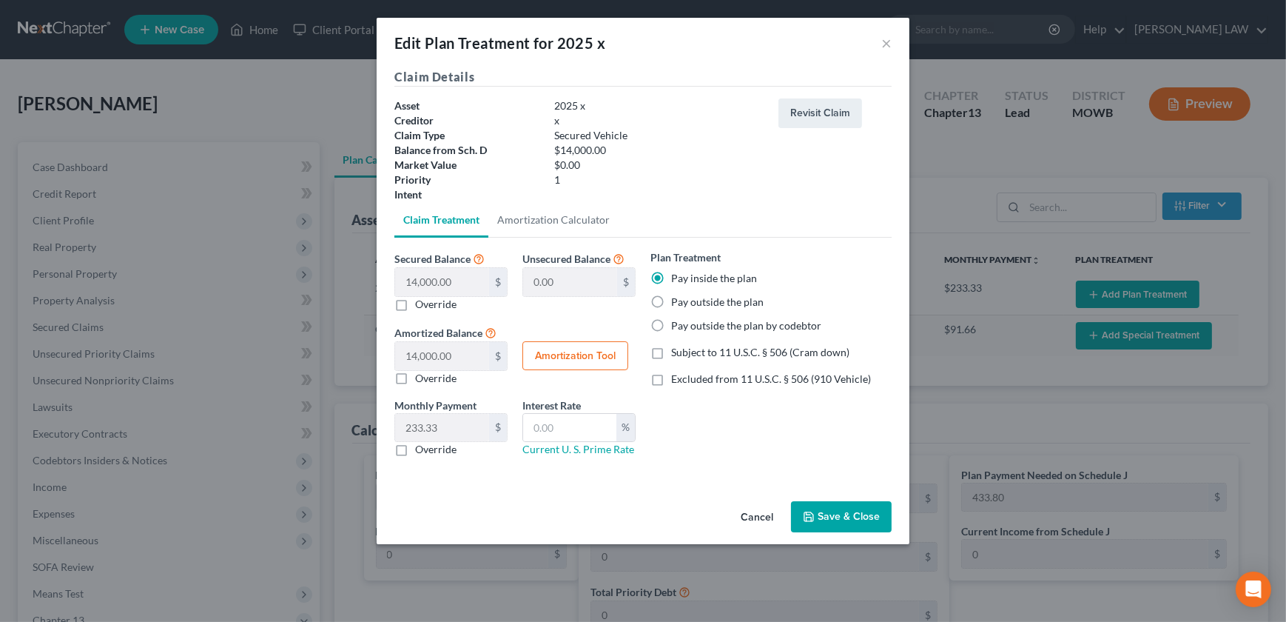
checkbox input "true"
click at [595, 364] on button "Amortization Tool" at bounding box center [575, 356] width 106 height 30
type input "14,000.00"
type input "60"
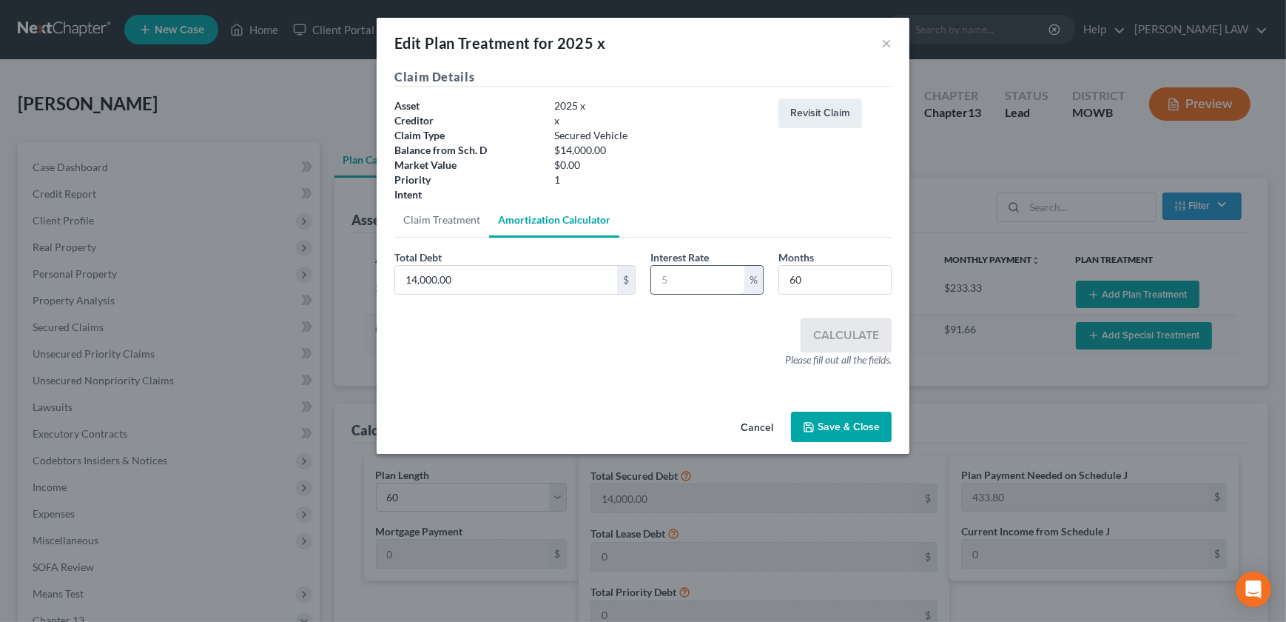
click at [695, 280] on input "text" at bounding box center [697, 280] width 93 height 28
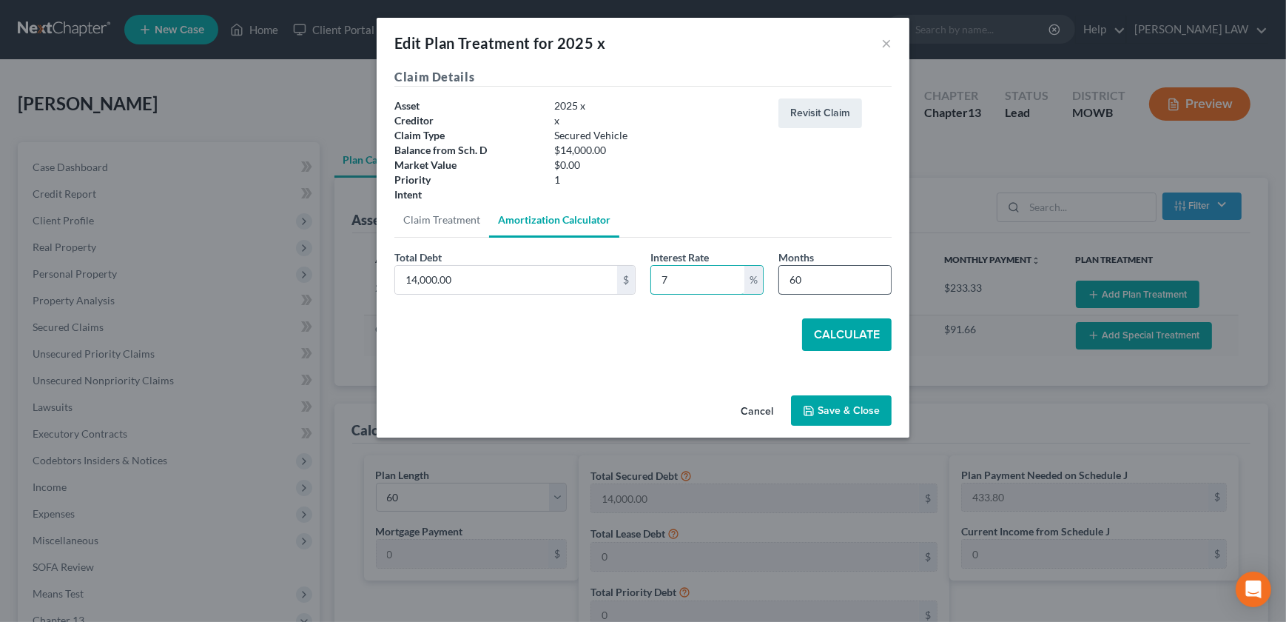
type input "7"
click at [834, 280] on input "60" at bounding box center [835, 280] width 112 height 28
drag, startPoint x: 829, startPoint y: 277, endPoint x: 784, endPoint y: 274, distance: 44.5
click at [771, 275] on div "Months 60" at bounding box center [835, 271] width 128 height 45
type input "57"
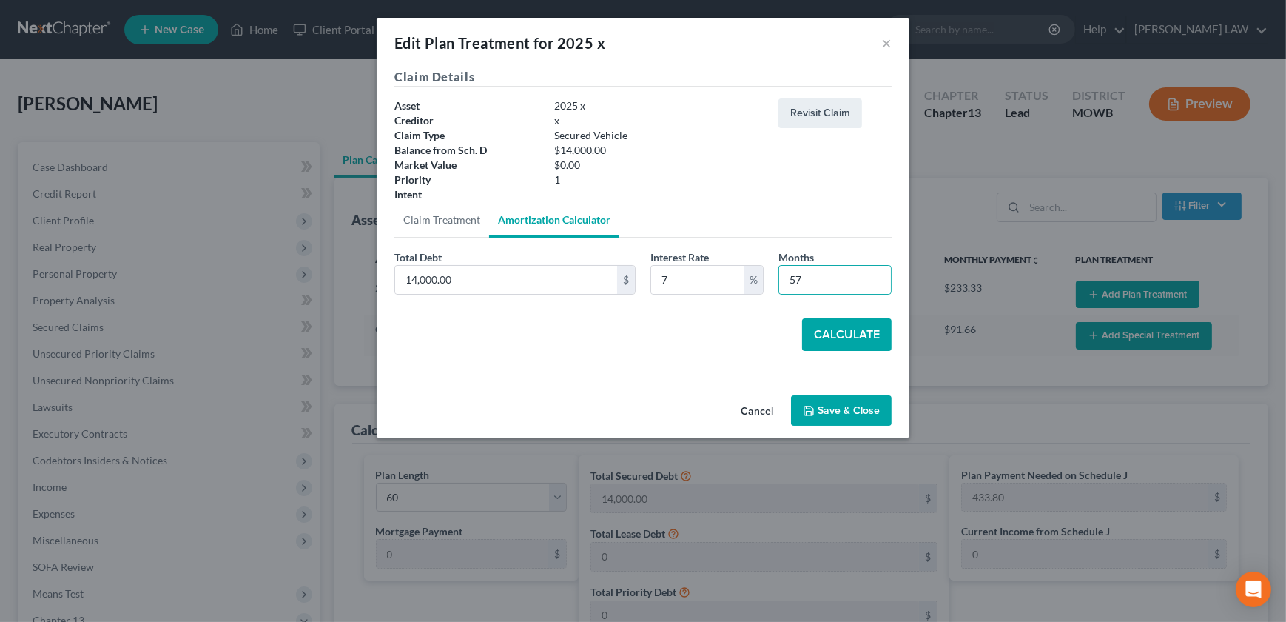
click at [847, 333] on button "Calculate" at bounding box center [847, 334] width 90 height 33
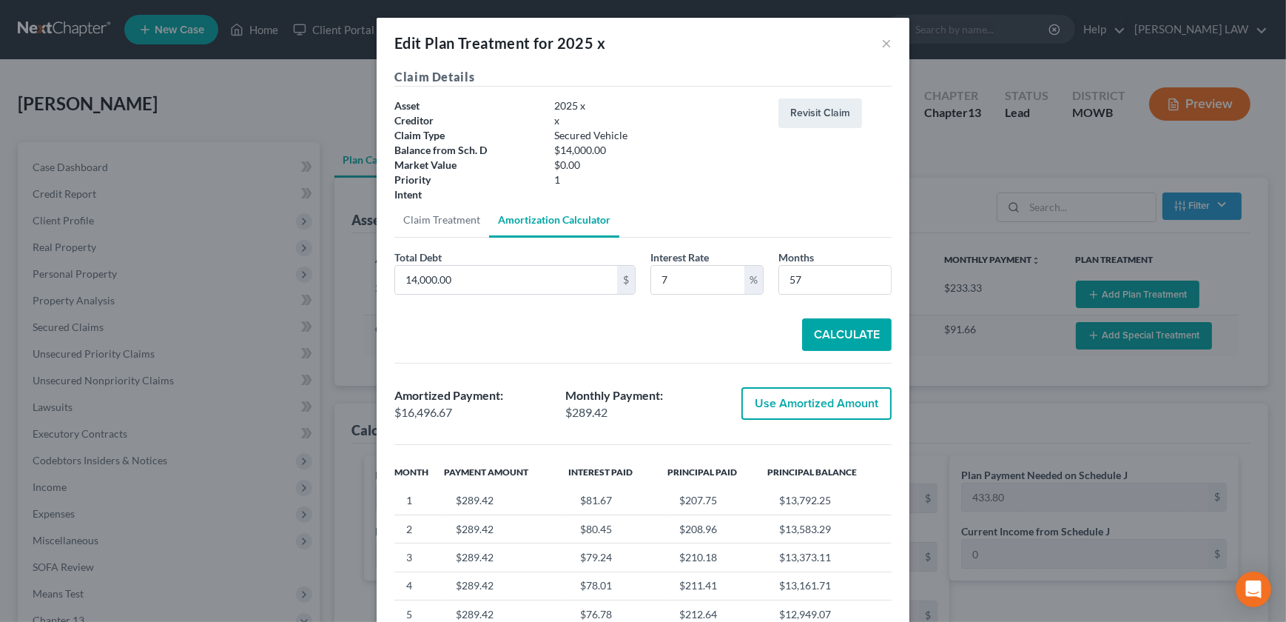
click at [784, 396] on button "Use Amortized Amount" at bounding box center [817, 403] width 150 height 33
type input "16,496.66"
checkbox input "true"
type input "274.94"
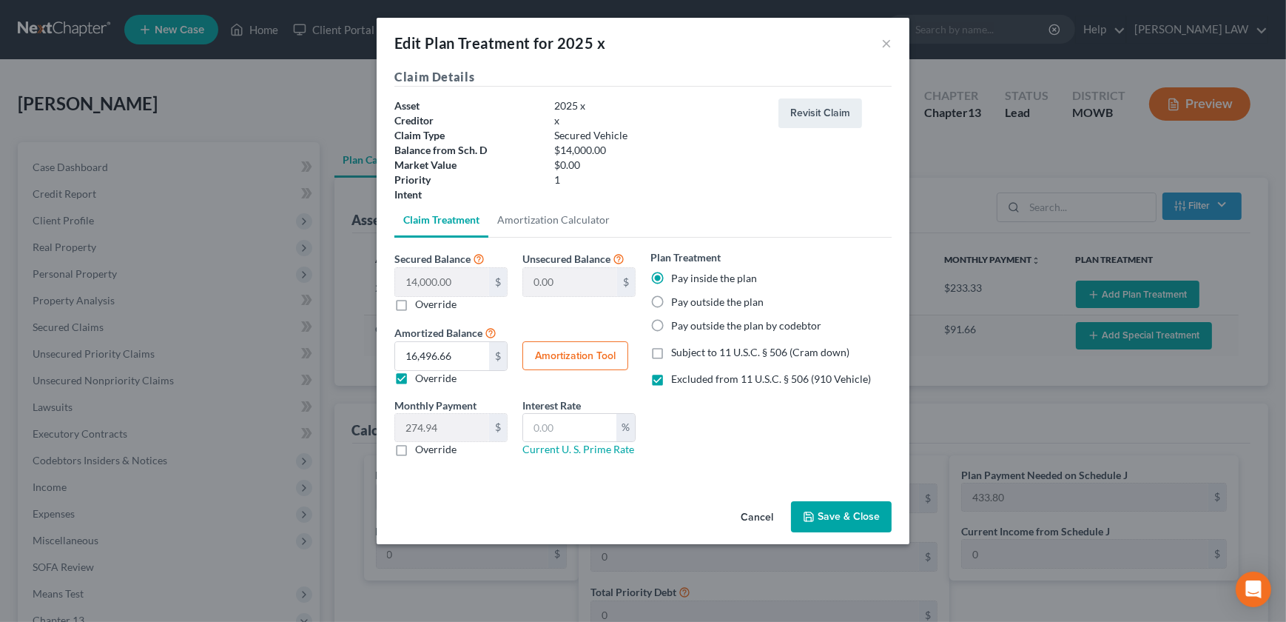
click at [821, 517] on button "Save & Close" at bounding box center [841, 516] width 101 height 31
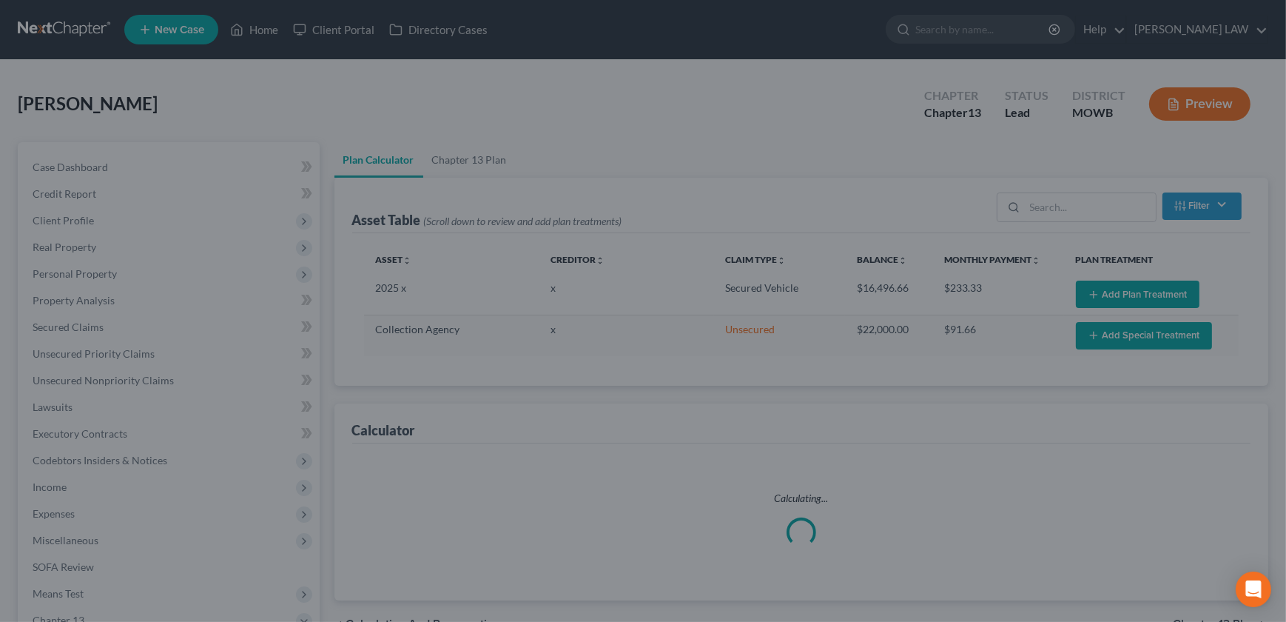
select select "59"
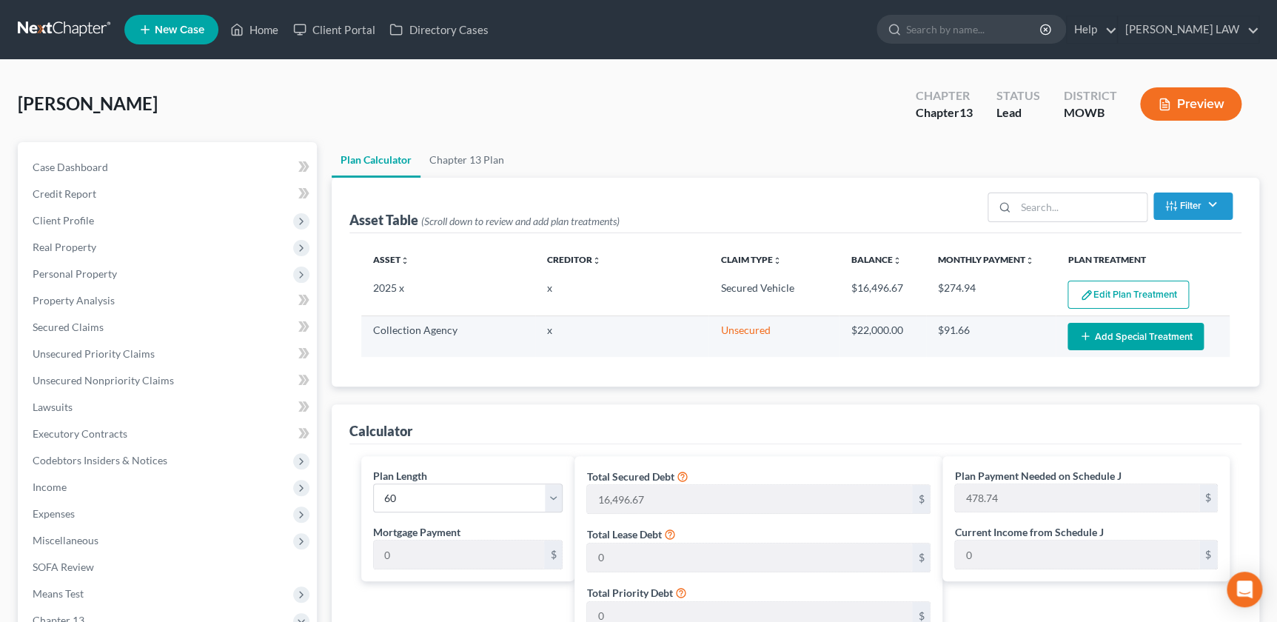
click at [1079, 335] on icon "button" at bounding box center [1085, 336] width 12 height 12
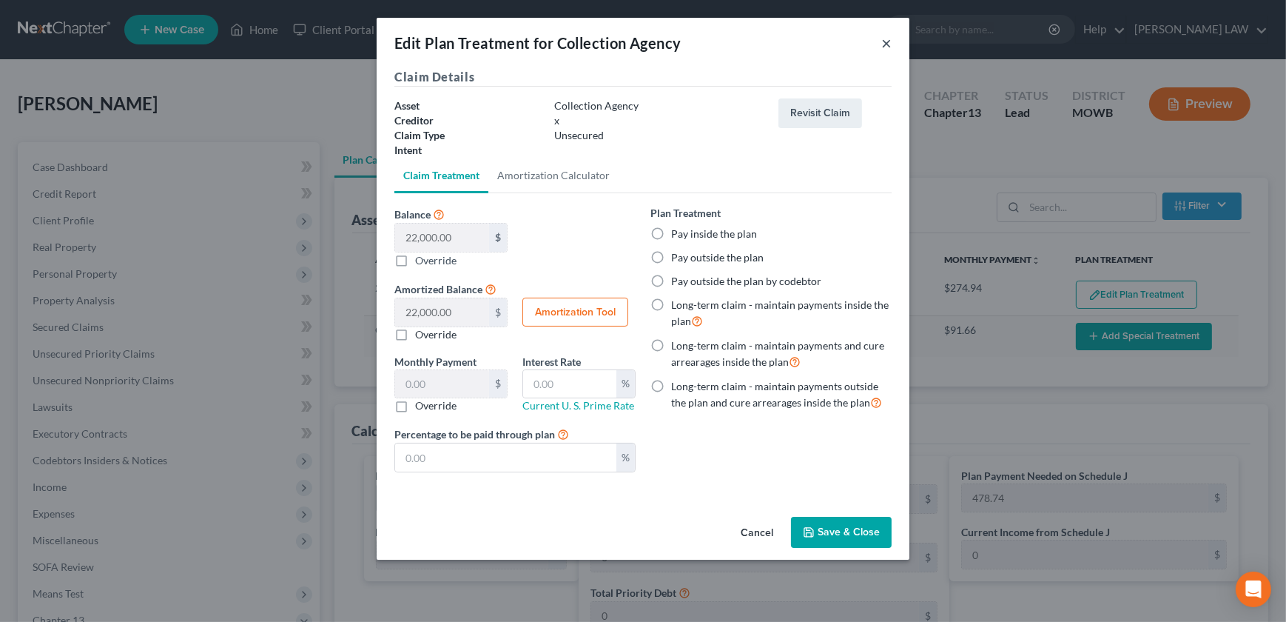
click at [888, 46] on button "×" at bounding box center [886, 43] width 10 height 18
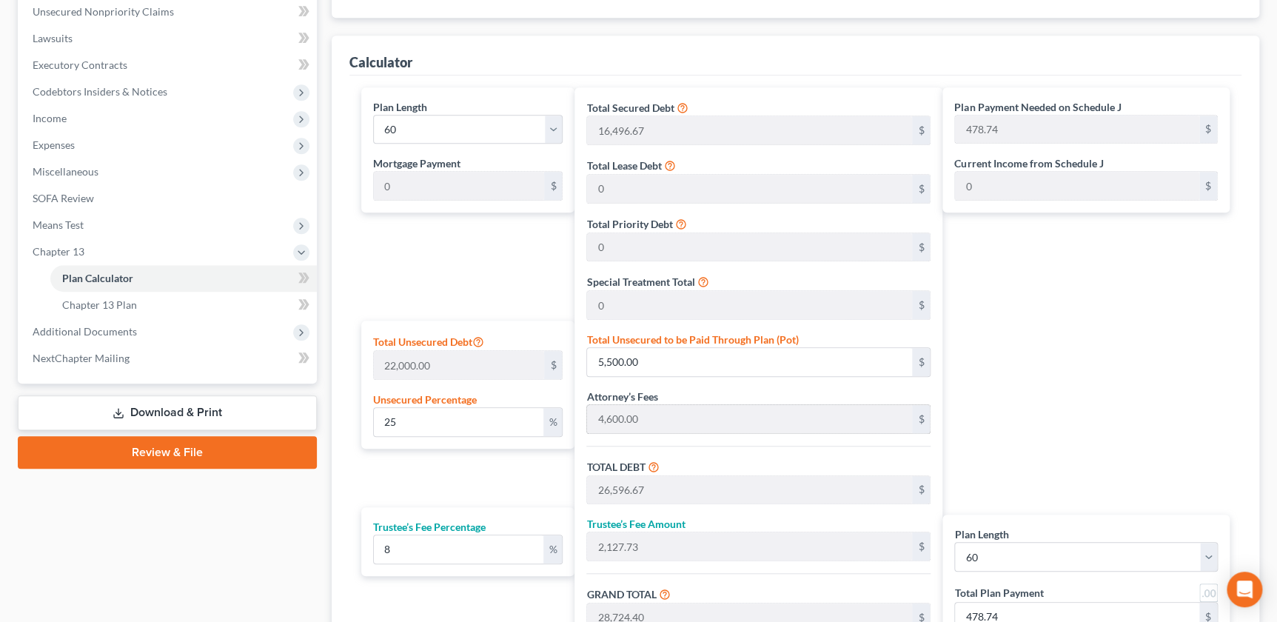
scroll to position [437, 0]
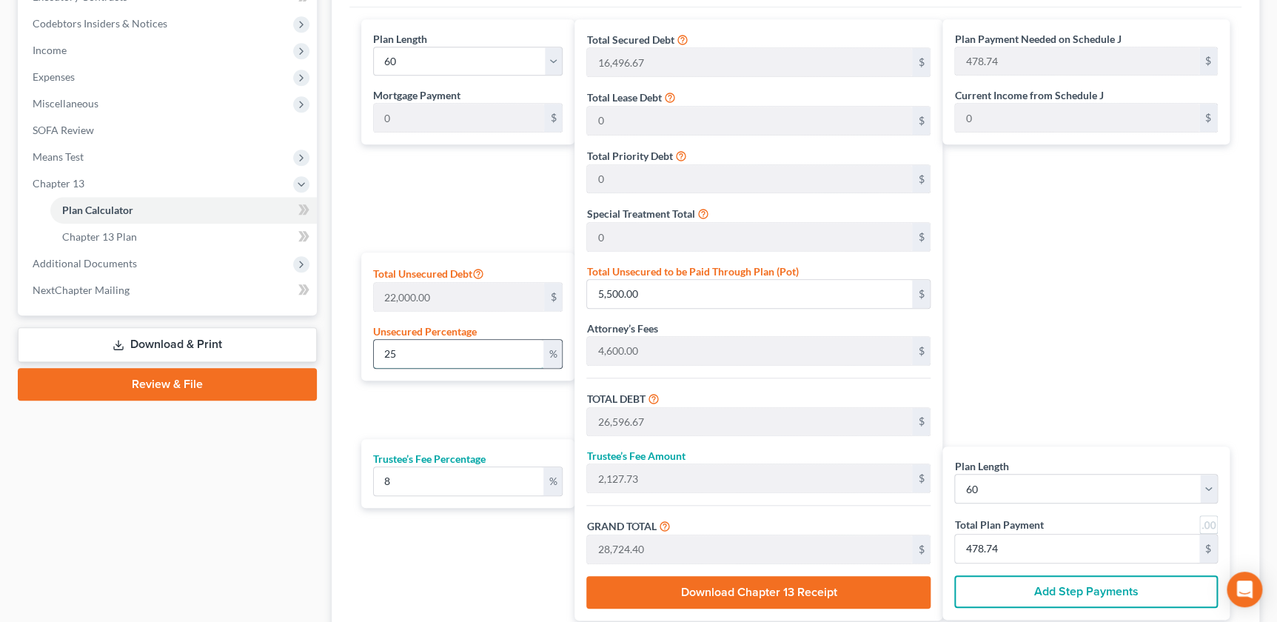
drag, startPoint x: 457, startPoint y: 359, endPoint x: 389, endPoint y: 354, distance: 68.3
click at [389, 354] on input "25" at bounding box center [458, 354] width 169 height 28
click at [421, 351] on input "25" at bounding box center [458, 354] width 169 height 28
drag, startPoint x: 417, startPoint y: 352, endPoint x: 338, endPoint y: 349, distance: 78.5
click at [335, 354] on div "Calculator Plan Length 1 2 3 4 5 6 7 8 9 10 11 12 13 14 15 16 17 18 19 20 21 22…" at bounding box center [795, 302] width 927 height 670
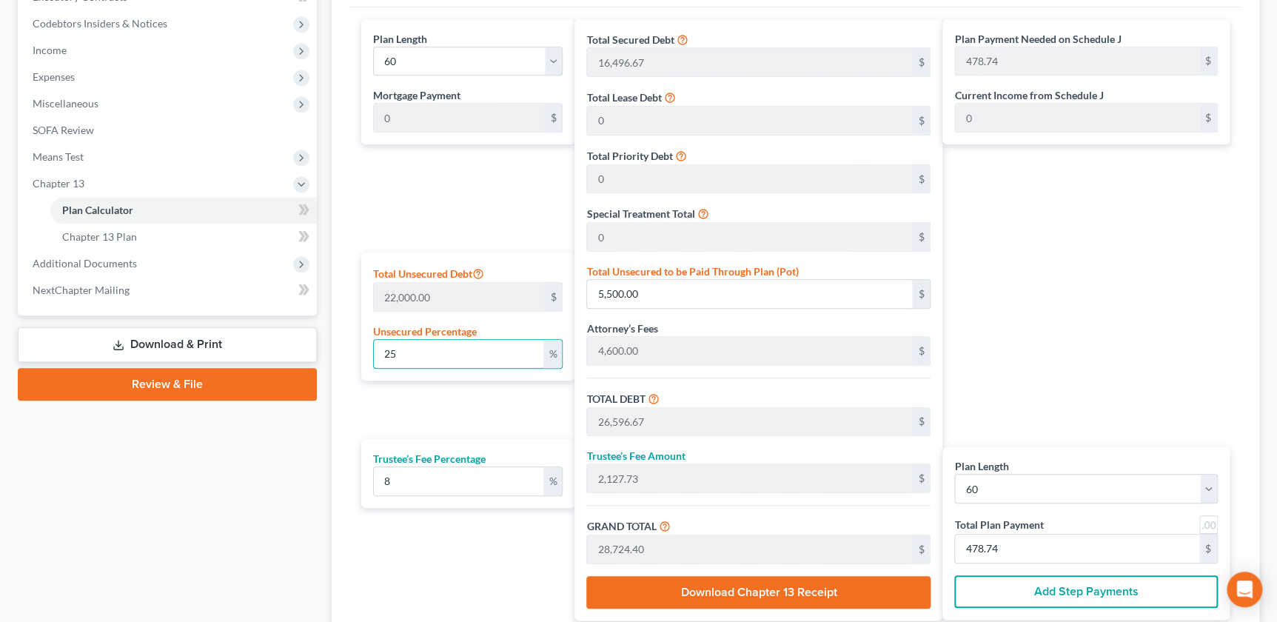
type input "1"
type input "220.00"
type input "21,316.67"
type input "1,705.33"
type input "23,022.00"
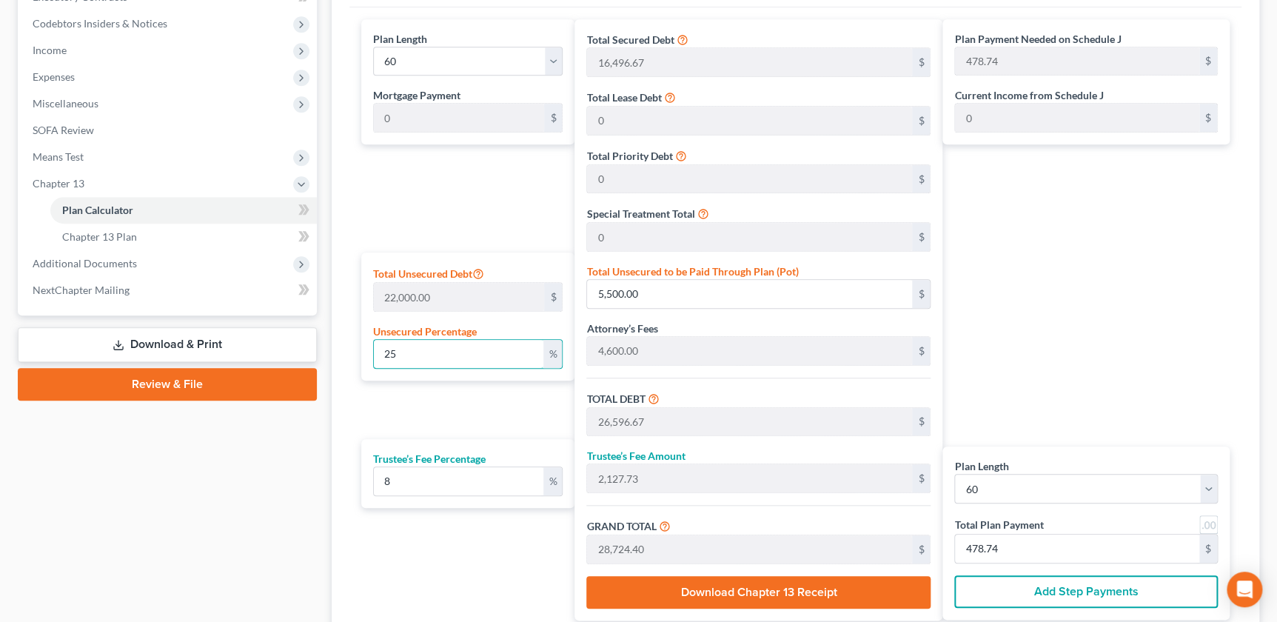
type input "383.70"
type input "10"
type input "2,200.00"
type input "23,296.67"
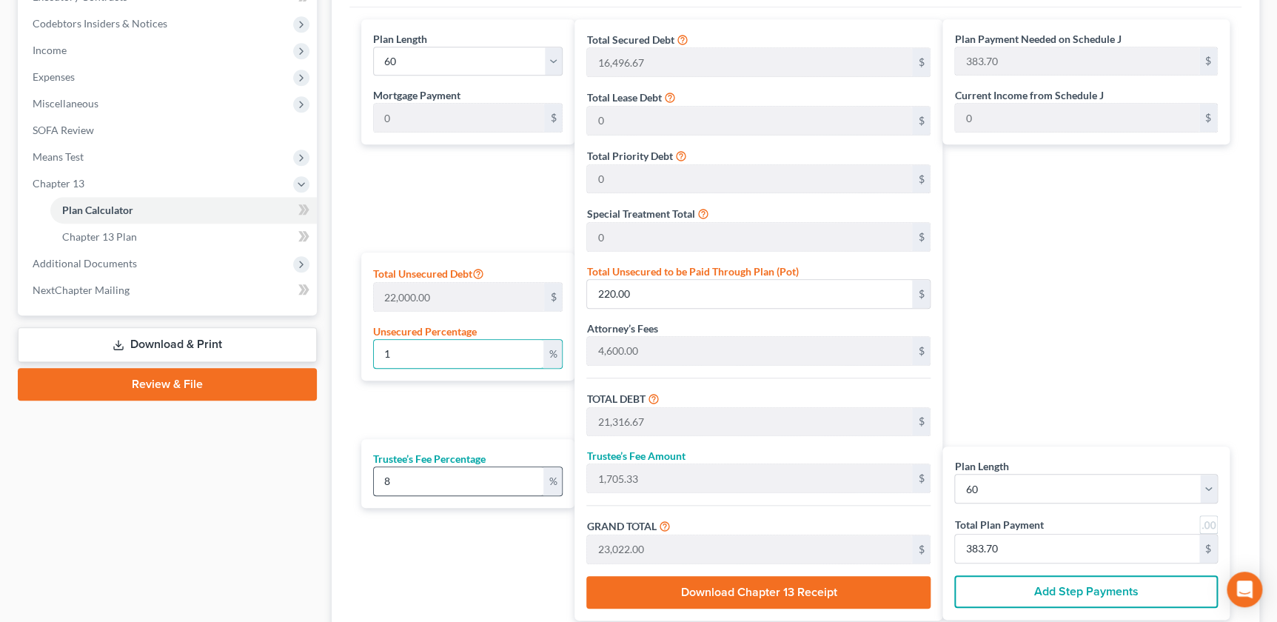
type input "1,863.73"
type input "25,160.40"
type input "419.34"
type input "100"
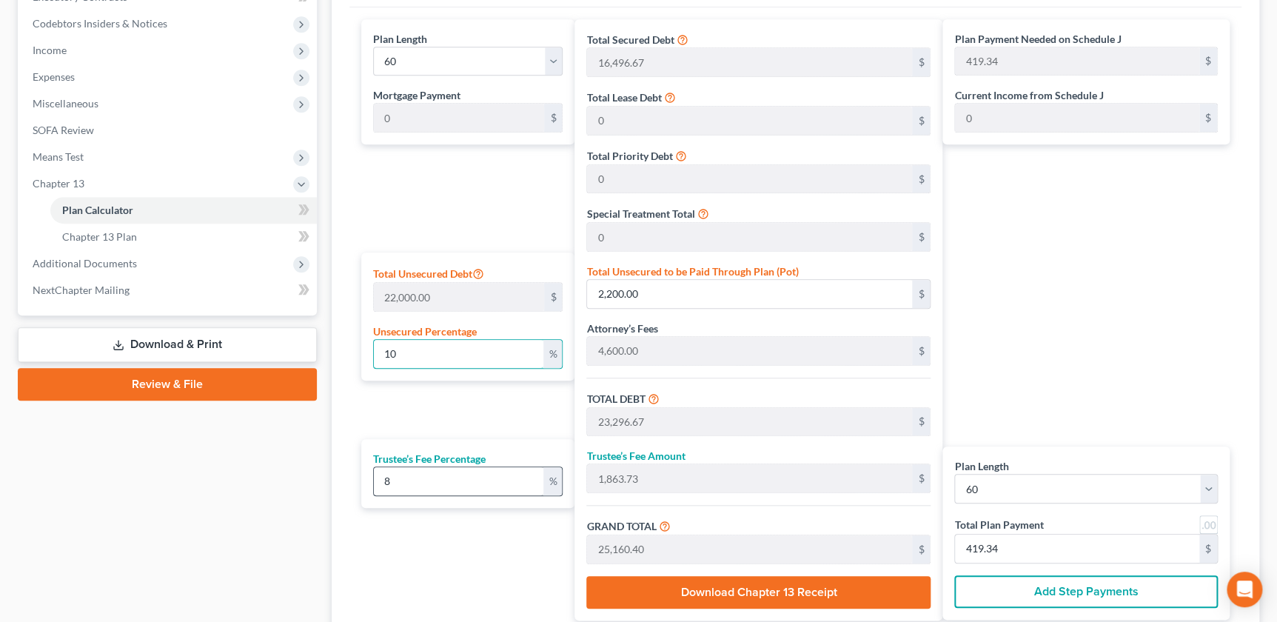
type input "22,000.00"
type input "43,096.67"
type input "3,447.73"
type input "46,544.40"
type input "775.74"
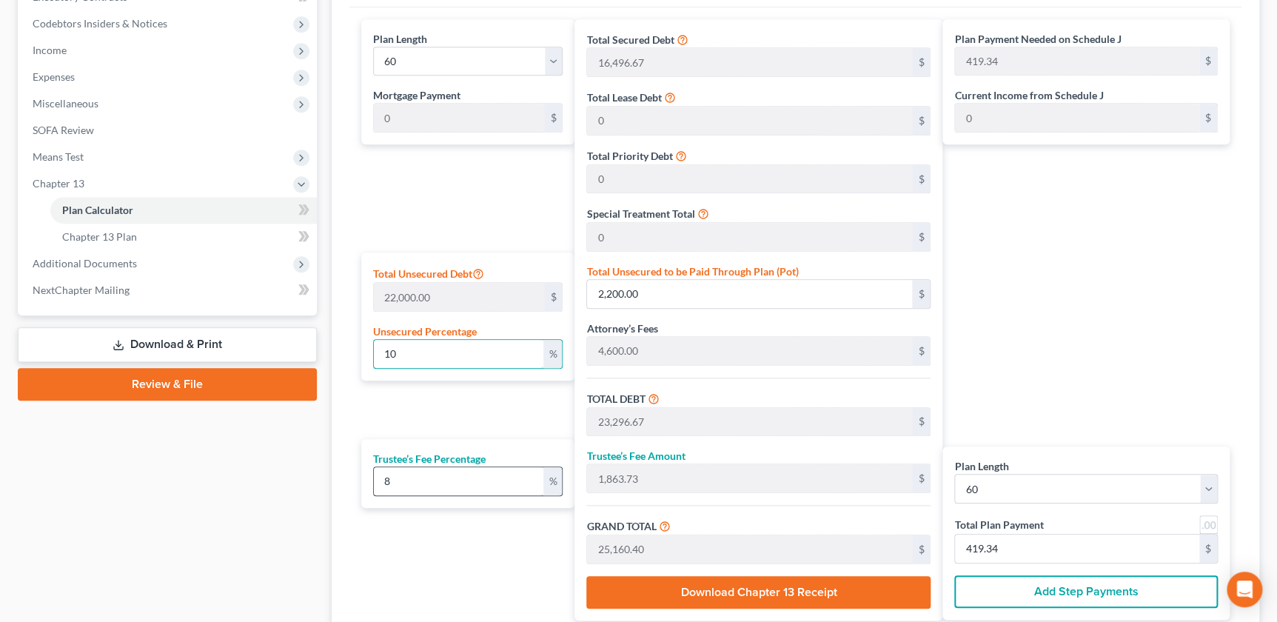
type input "775.74"
type input "100"
drag, startPoint x: 422, startPoint y: 480, endPoint x: 325, endPoint y: 480, distance: 97.0
click at [325, 480] on div "Plan Calculator Chapter 13 Plan Asset Table (Scroll down to review and add plan…" at bounding box center [795, 195] width 942 height 980
type input "7"
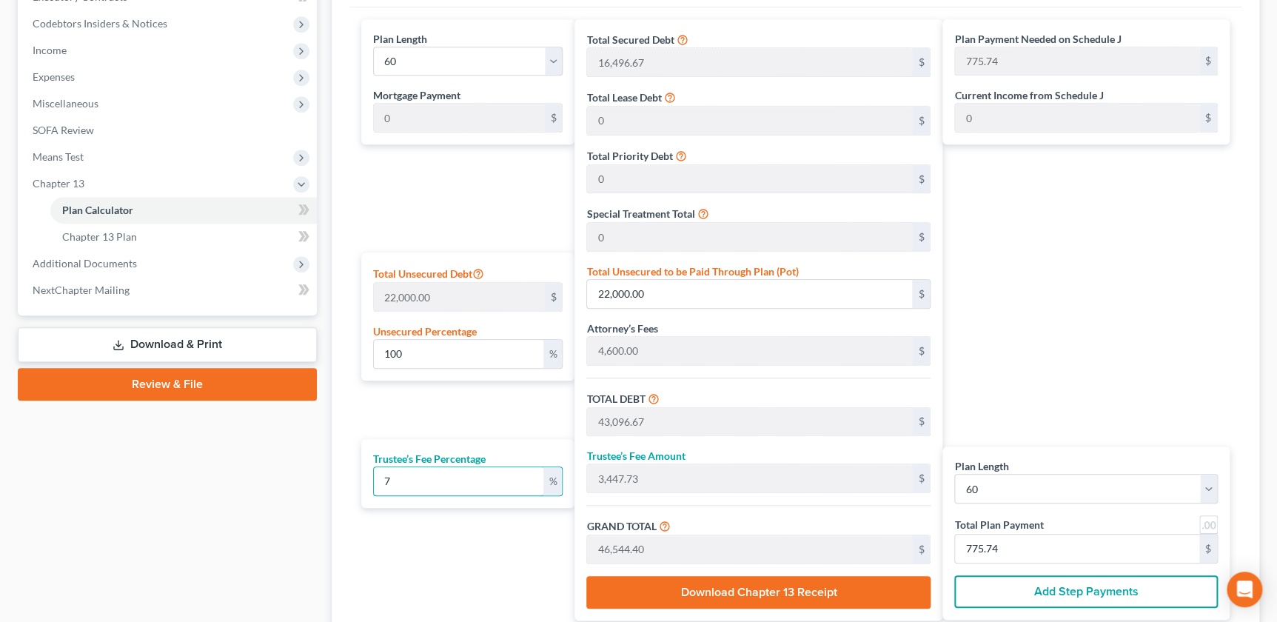
type input "3,016.76"
type input "46,113.43"
type input "768.55"
type input "7"
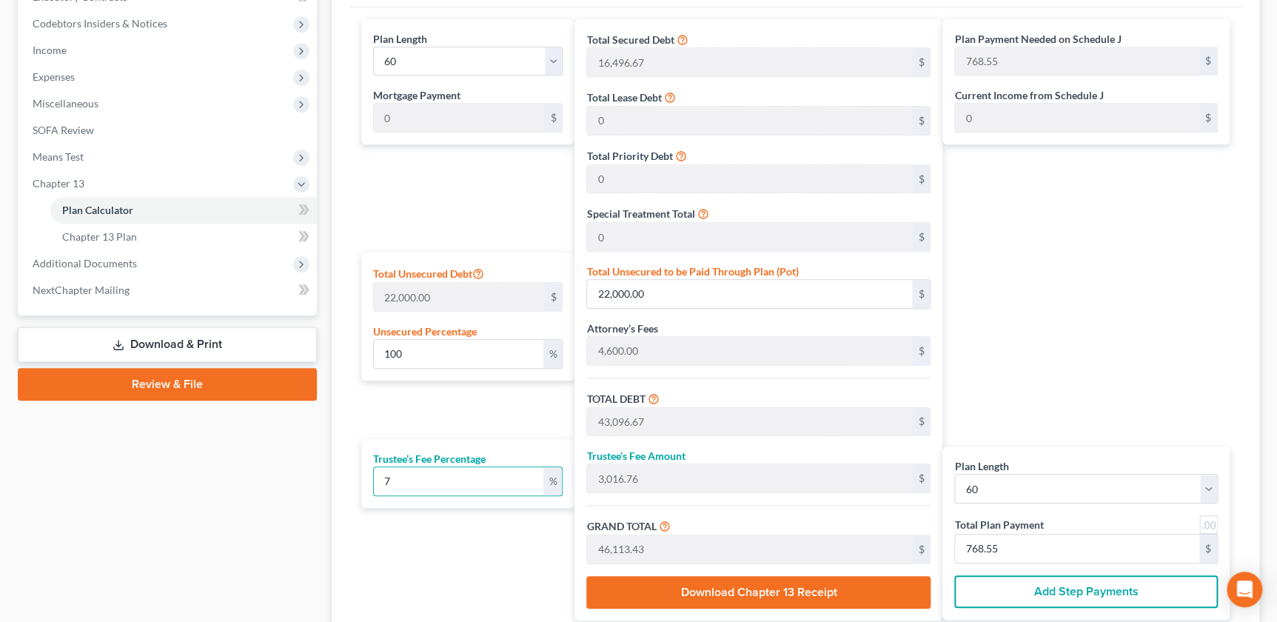
click at [1073, 318] on div "Plan Payment Needed on Schedule J 768.55 $ Current Income from Schedule J 0 $ P…" at bounding box center [1089, 319] width 295 height 601
click at [1009, 485] on select "1 2 3 4 5 6 7 8 9 10 11 12 13 14 15 16 17 18 19 20 21 22 23 24 25 26 27 28 29 3…" at bounding box center [1085, 489] width 263 height 30
select select "57"
click at [954, 474] on select "1 2 3 4 5 6 7 8 9 10 11 12 13 14 15 16 17 18 19 20 21 22 23 24 25 26 27 28 29 3…" at bounding box center [1085, 489] width 263 height 30
select select "57"
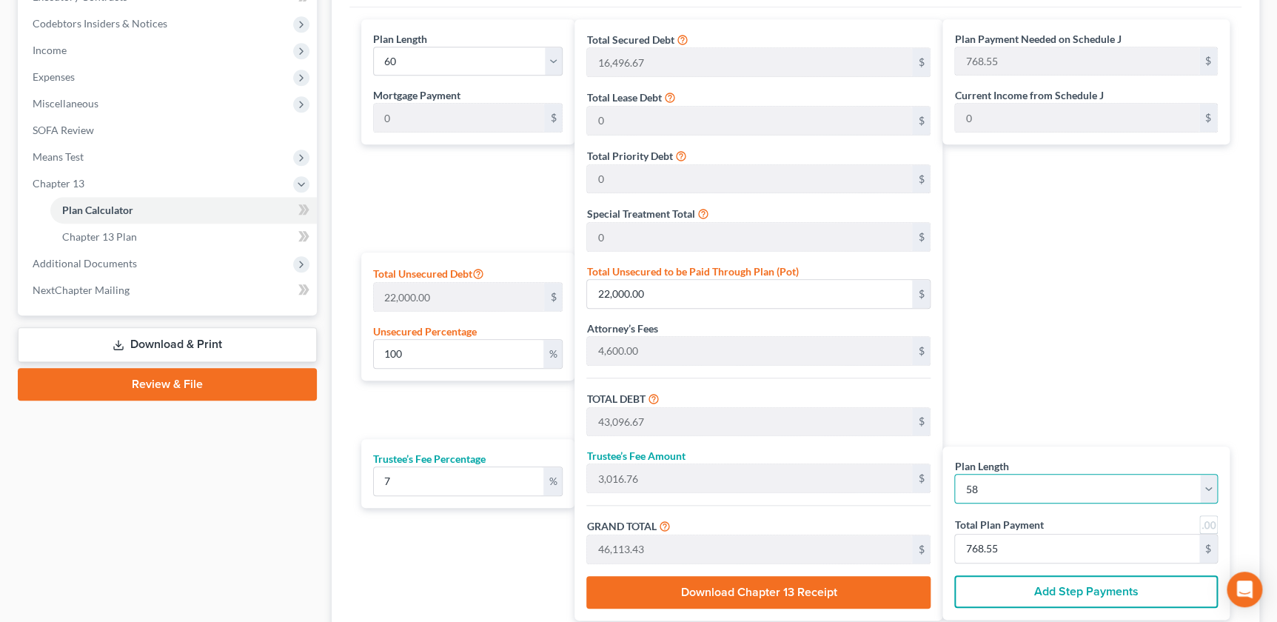
type input "795.05"
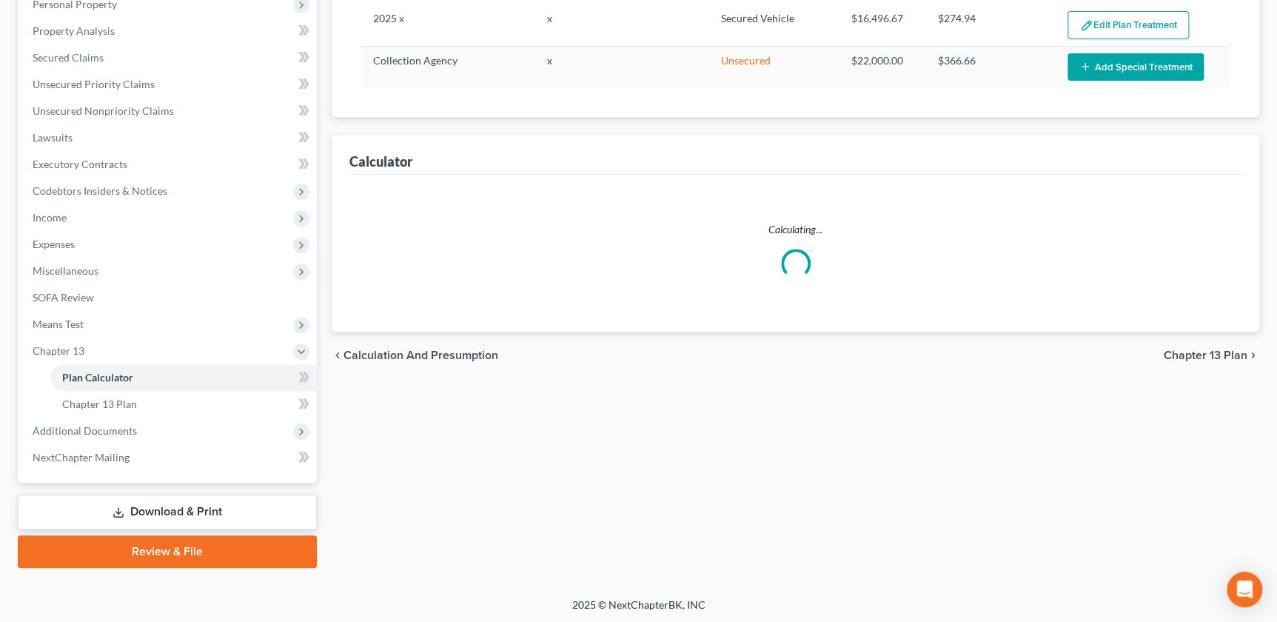
select select "57"
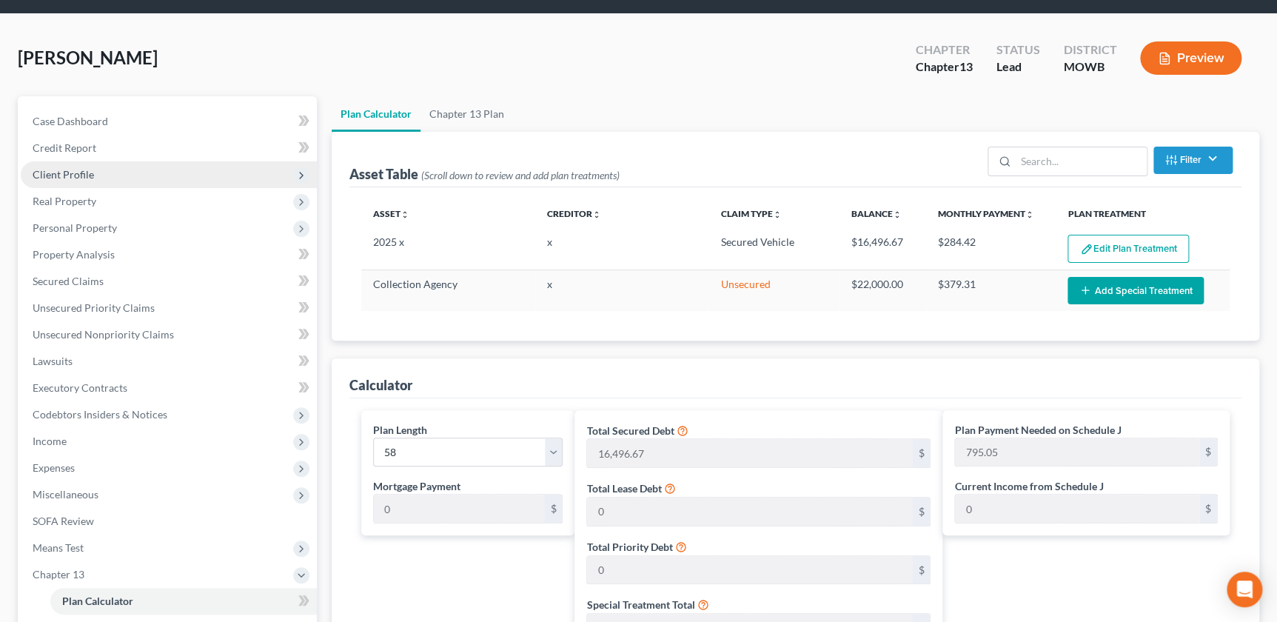
scroll to position [0, 0]
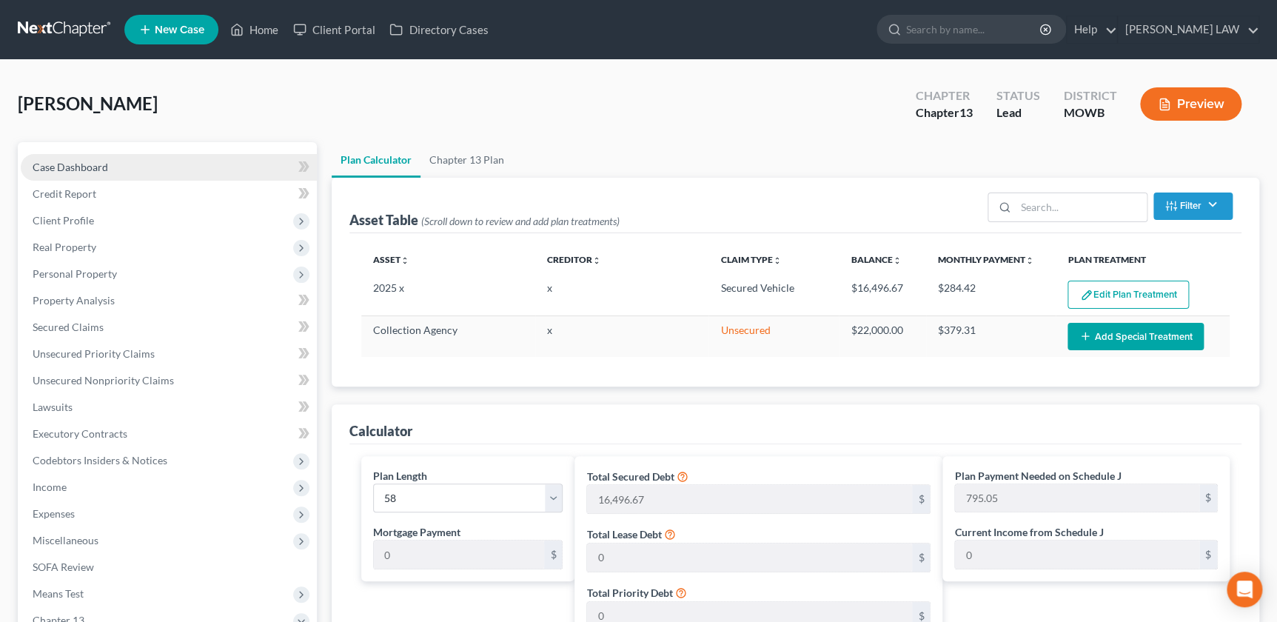
click at [132, 170] on link "Case Dashboard" at bounding box center [169, 167] width 296 height 27
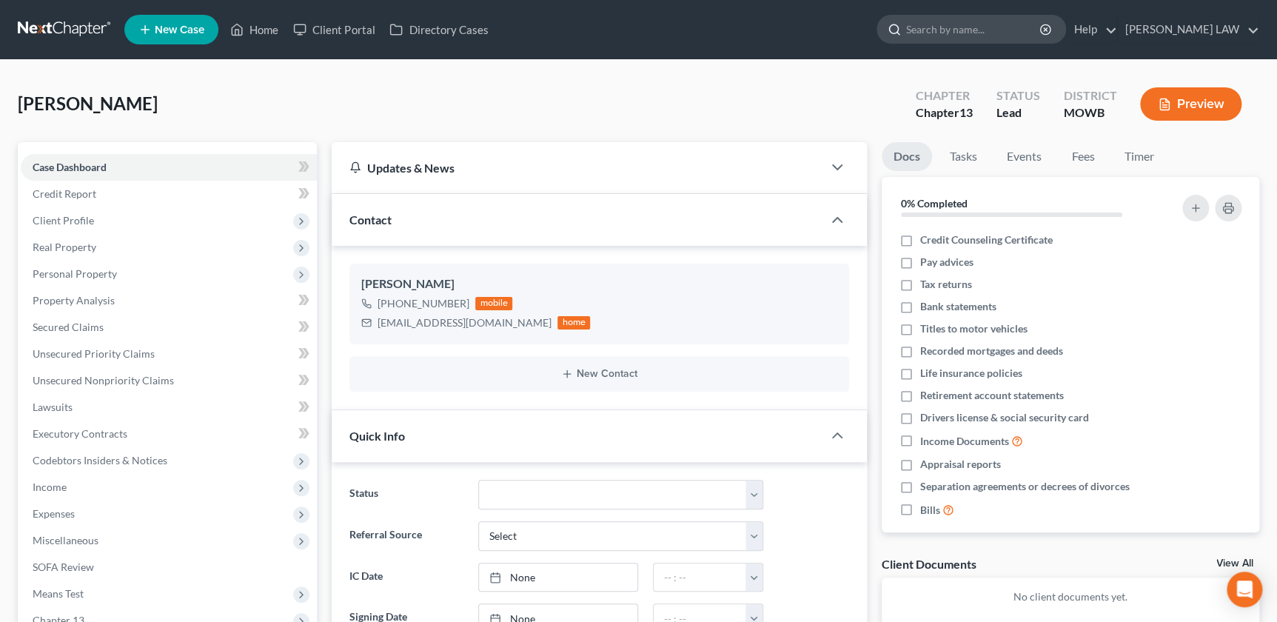
click at [990, 29] on input "search" at bounding box center [973, 29] width 135 height 27
type input "[PERSON_NAME]"
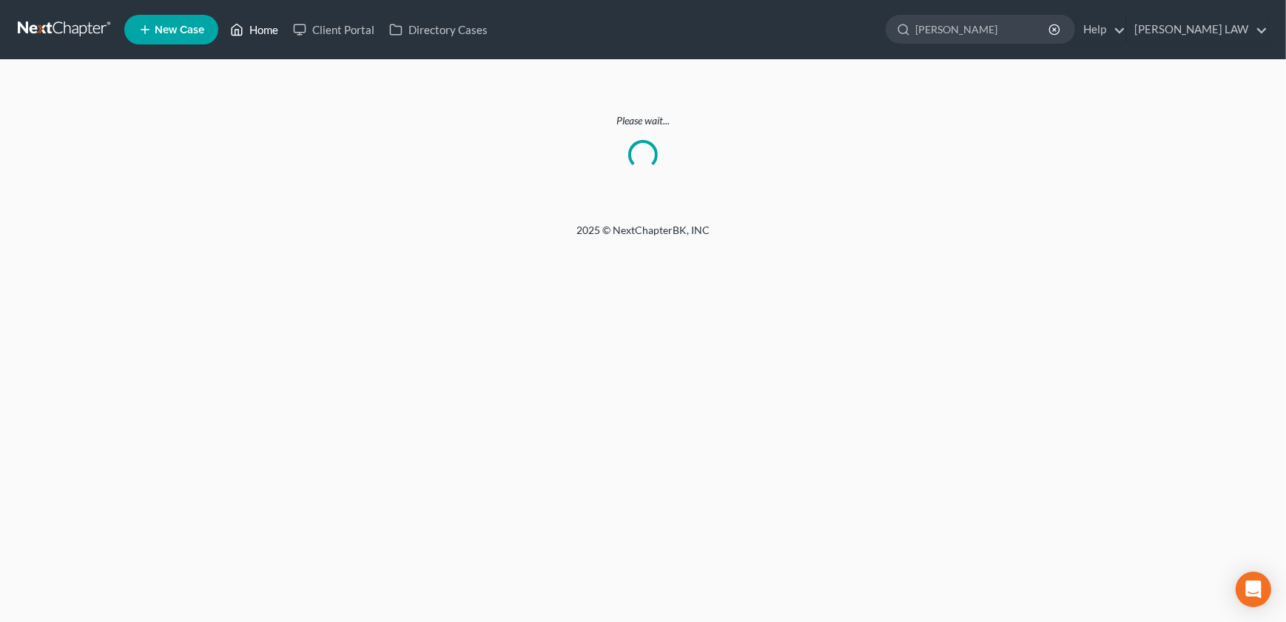
click at [275, 36] on link "Home" at bounding box center [254, 29] width 63 height 27
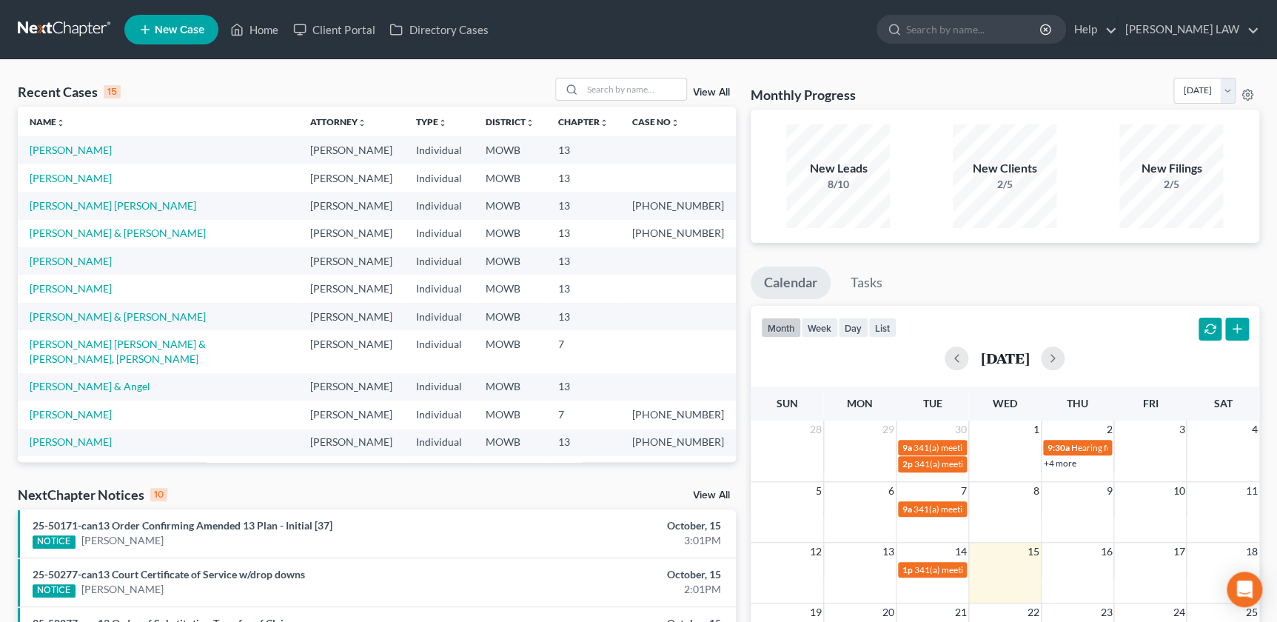
click at [609, 104] on div "Recent Cases 15 View All" at bounding box center [377, 92] width 718 height 29
click at [611, 90] on input "search" at bounding box center [634, 88] width 104 height 21
type input "[PERSON_NAME]"
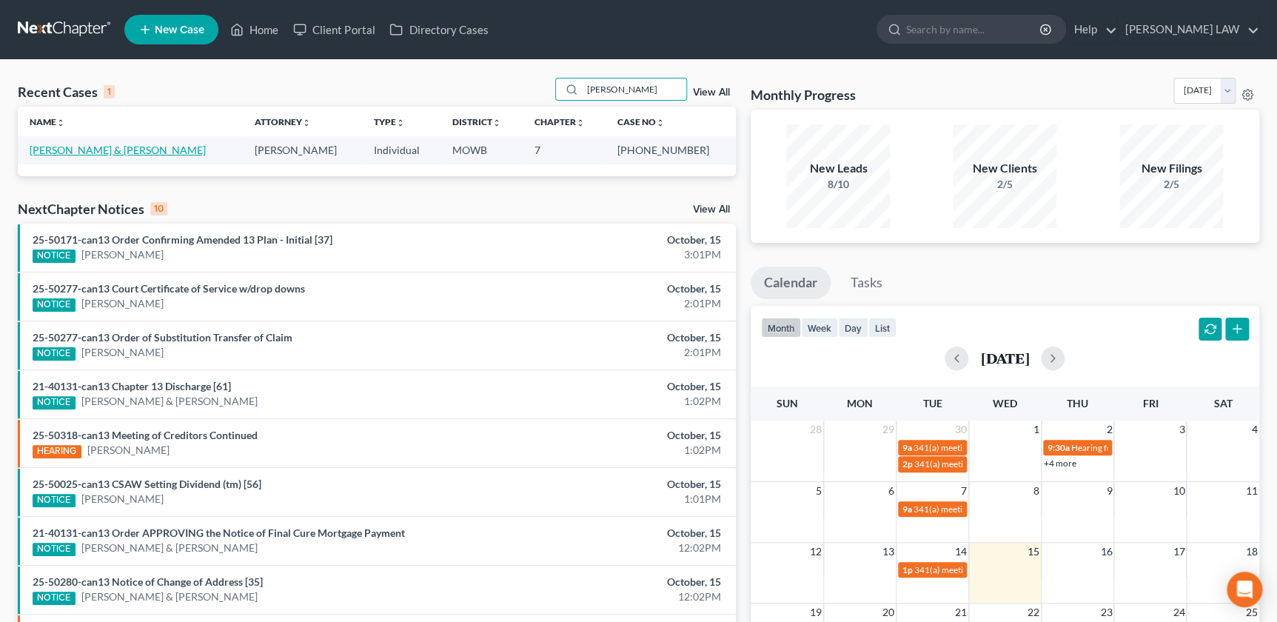
click at [140, 148] on link "[PERSON_NAME] & [PERSON_NAME]" at bounding box center [118, 150] width 176 height 13
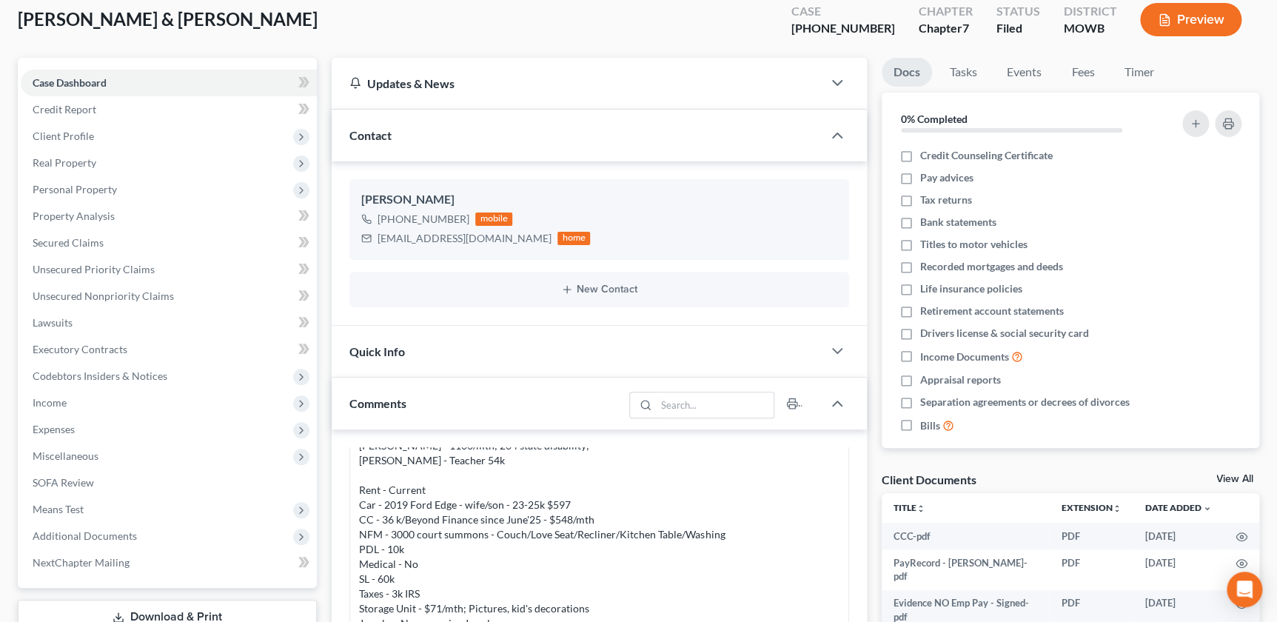
scroll to position [84, 0]
click at [104, 304] on link "Unsecured Nonpriority Claims" at bounding box center [169, 296] width 296 height 27
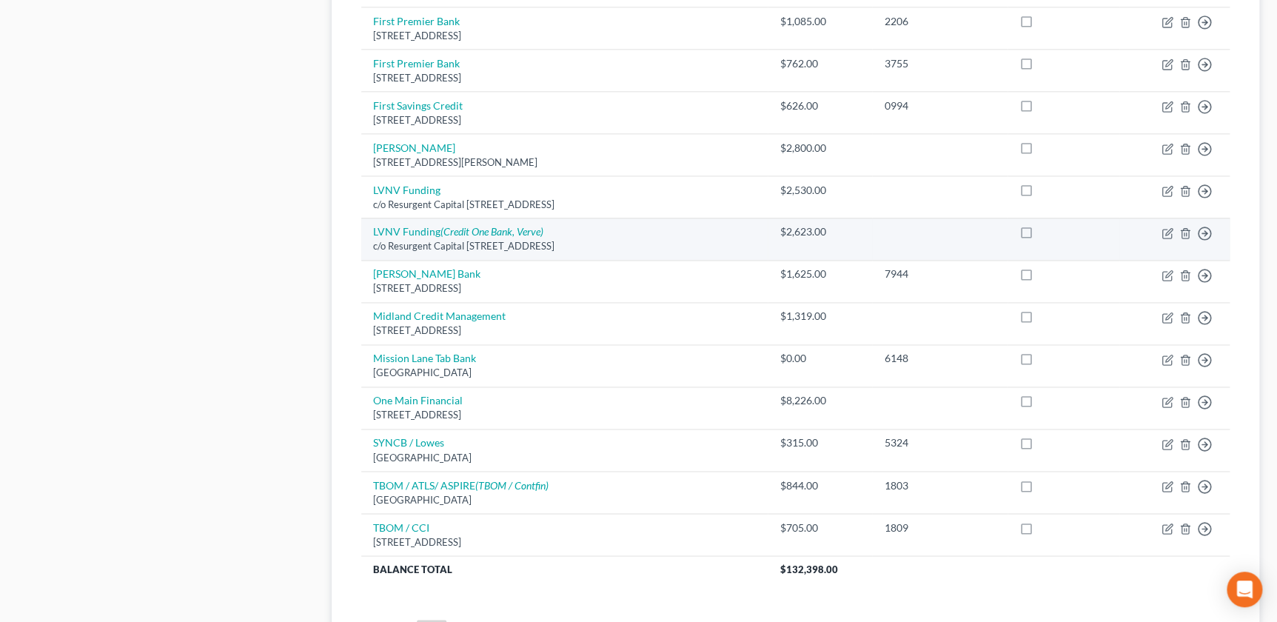
scroll to position [1088, 0]
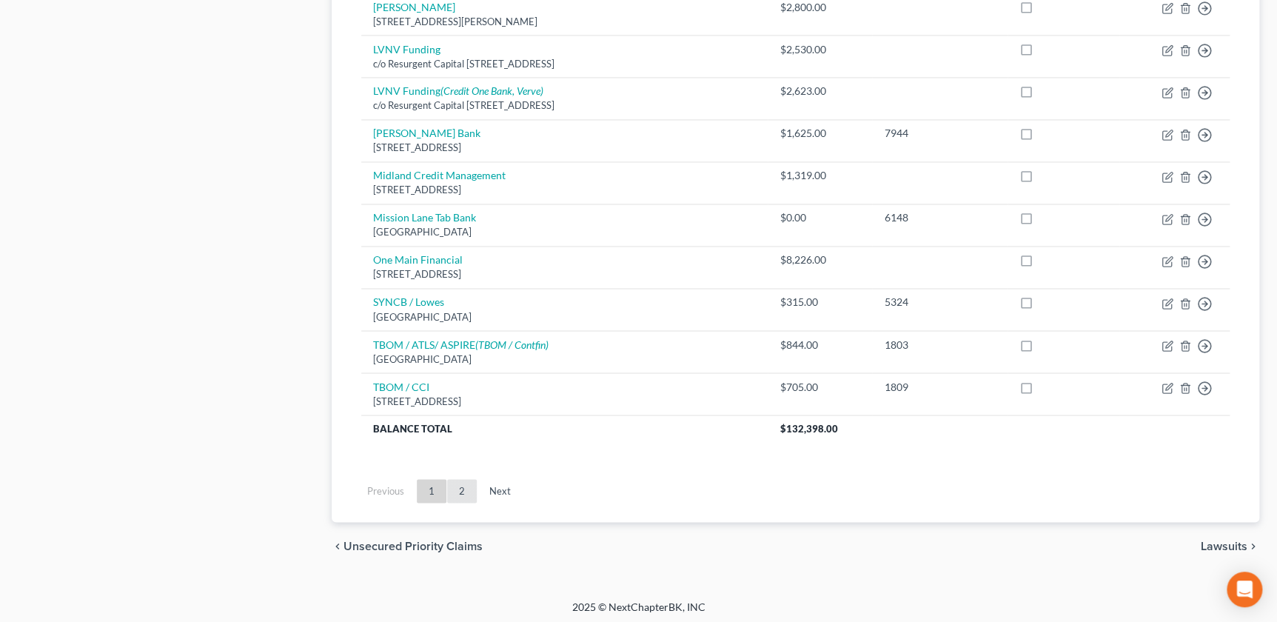
click at [464, 485] on link "2" at bounding box center [462, 491] width 30 height 24
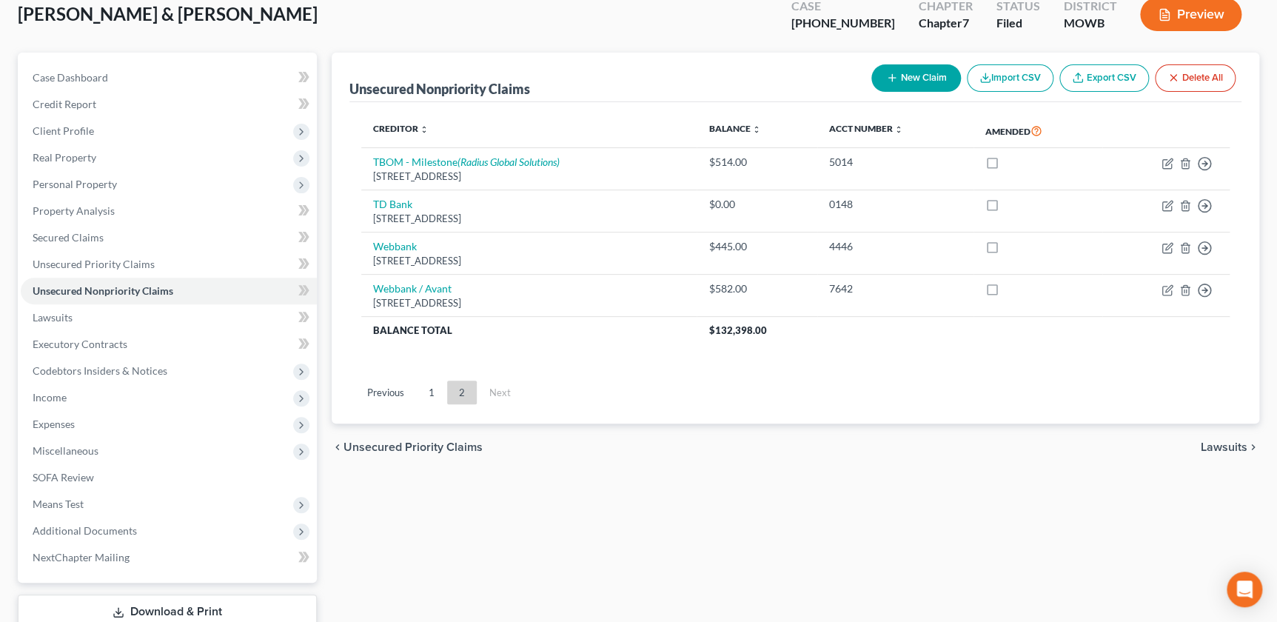
scroll to position [0, 0]
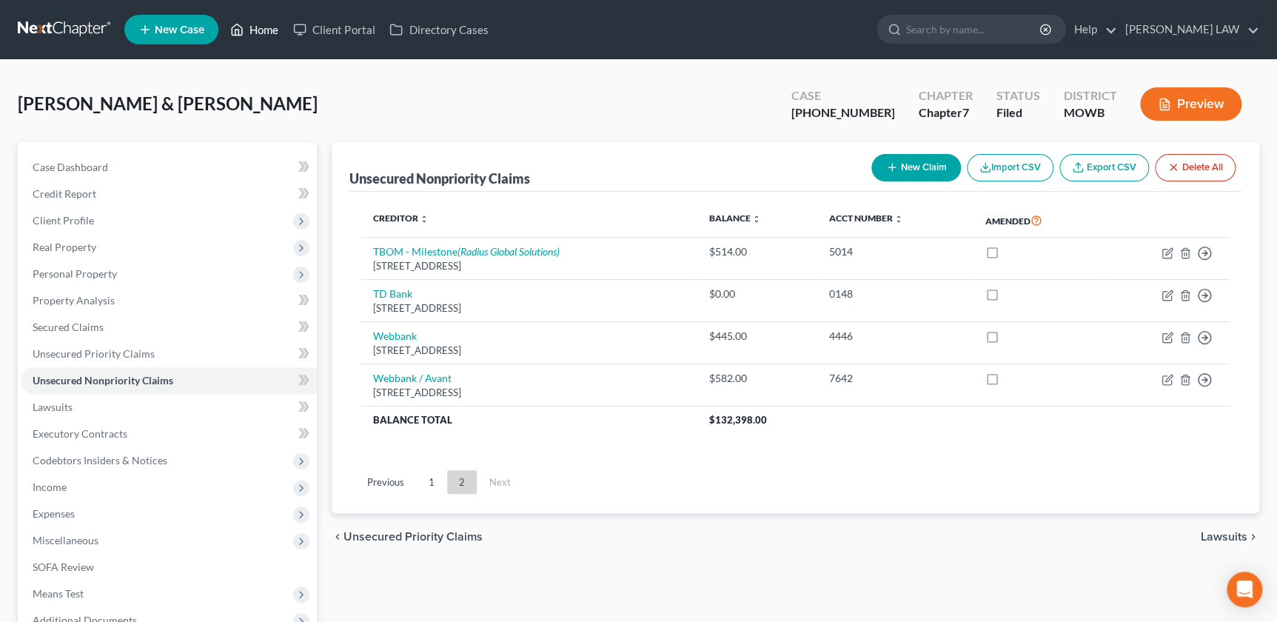
drag, startPoint x: 252, startPoint y: 33, endPoint x: 280, endPoint y: 41, distance: 29.3
click at [252, 34] on link "Home" at bounding box center [254, 29] width 63 height 27
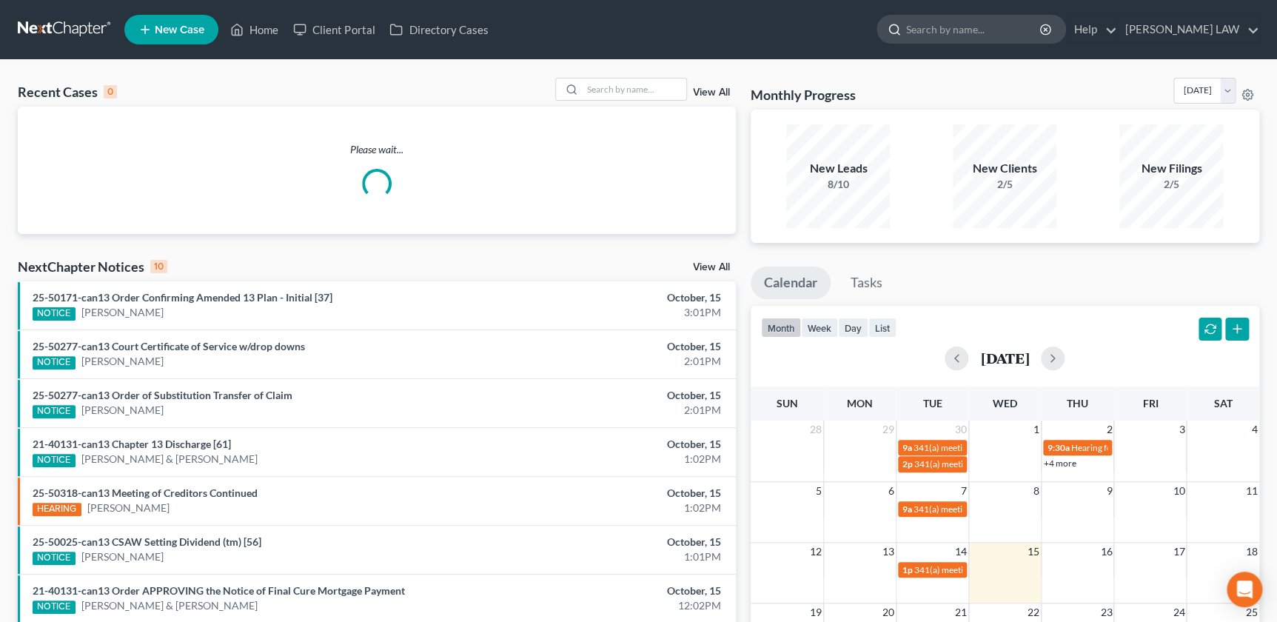
click at [964, 28] on input "search" at bounding box center [973, 29] width 135 height 27
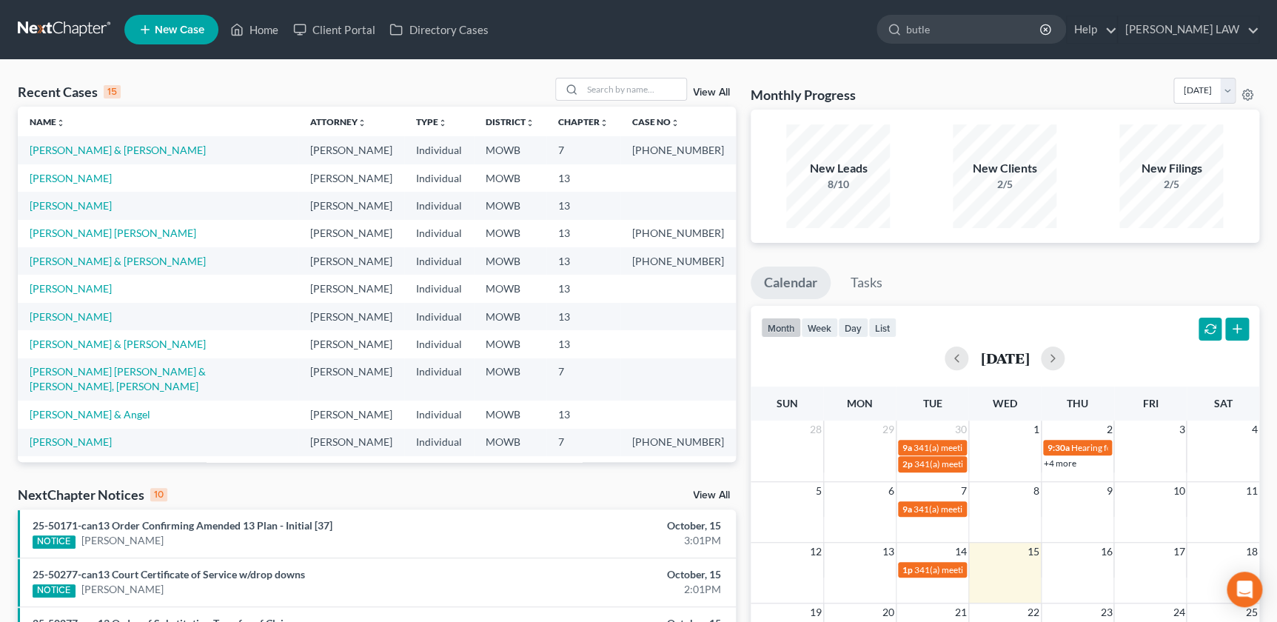
type input "[PERSON_NAME]"
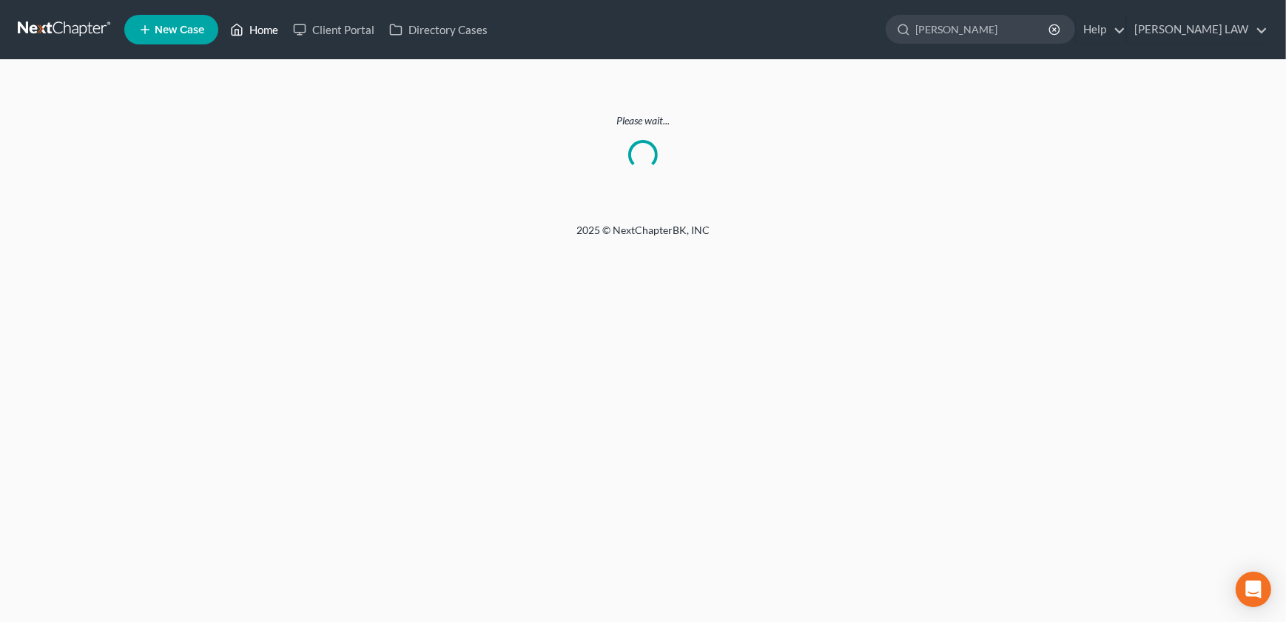
click at [262, 37] on link "Home" at bounding box center [254, 29] width 63 height 27
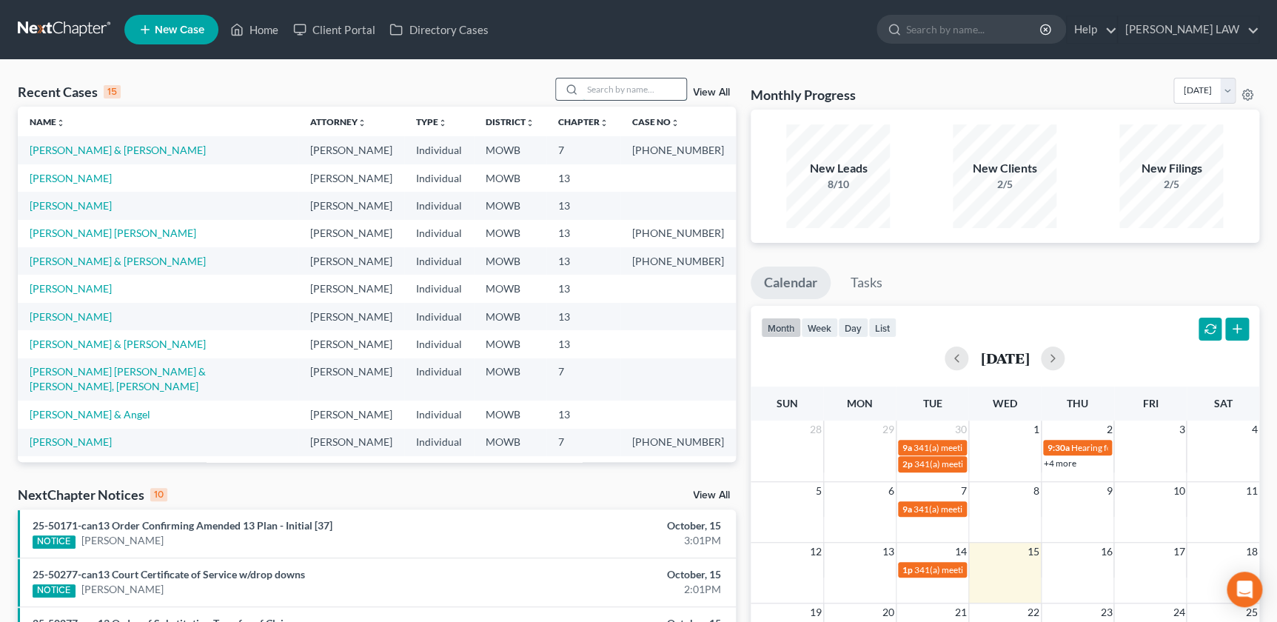
click at [583, 86] on input "search" at bounding box center [634, 88] width 104 height 21
type input "[PERSON_NAME]"
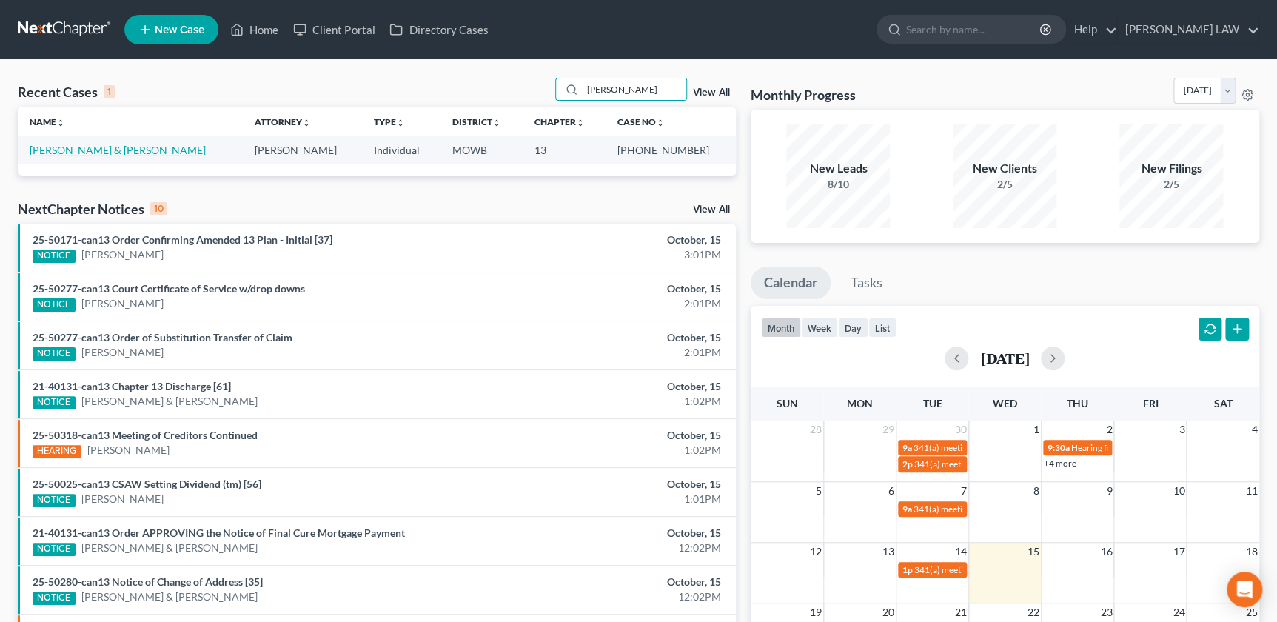
click at [98, 144] on link "[PERSON_NAME] & [PERSON_NAME]" at bounding box center [118, 150] width 176 height 13
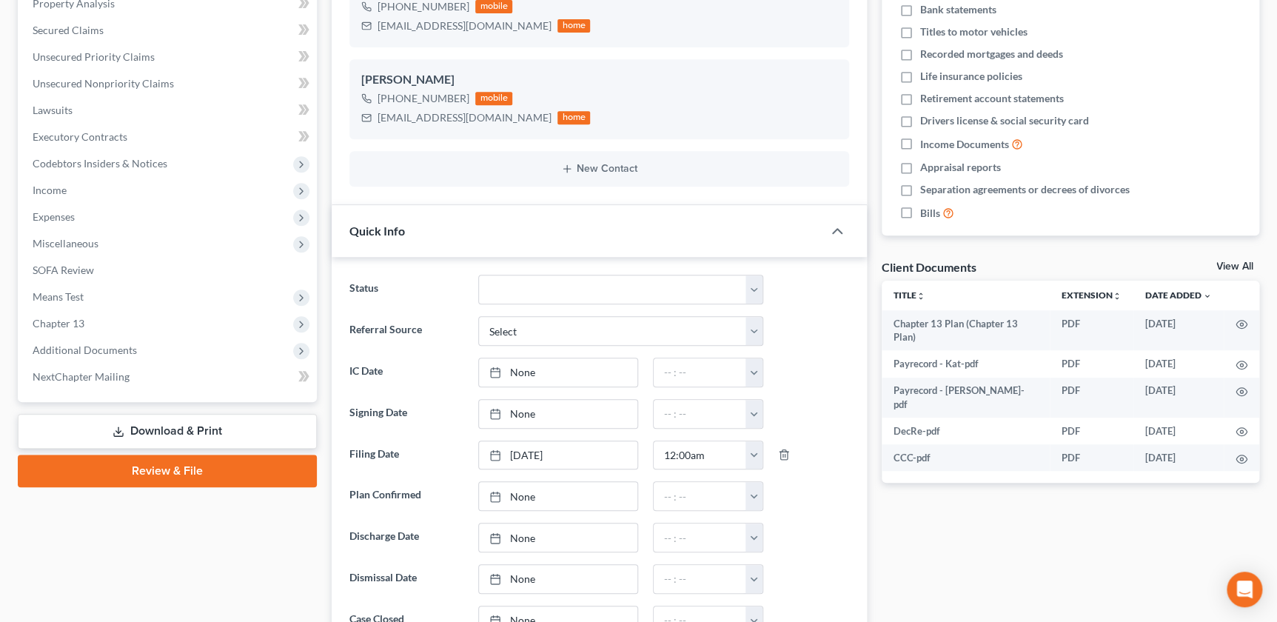
scroll to position [319, 0]
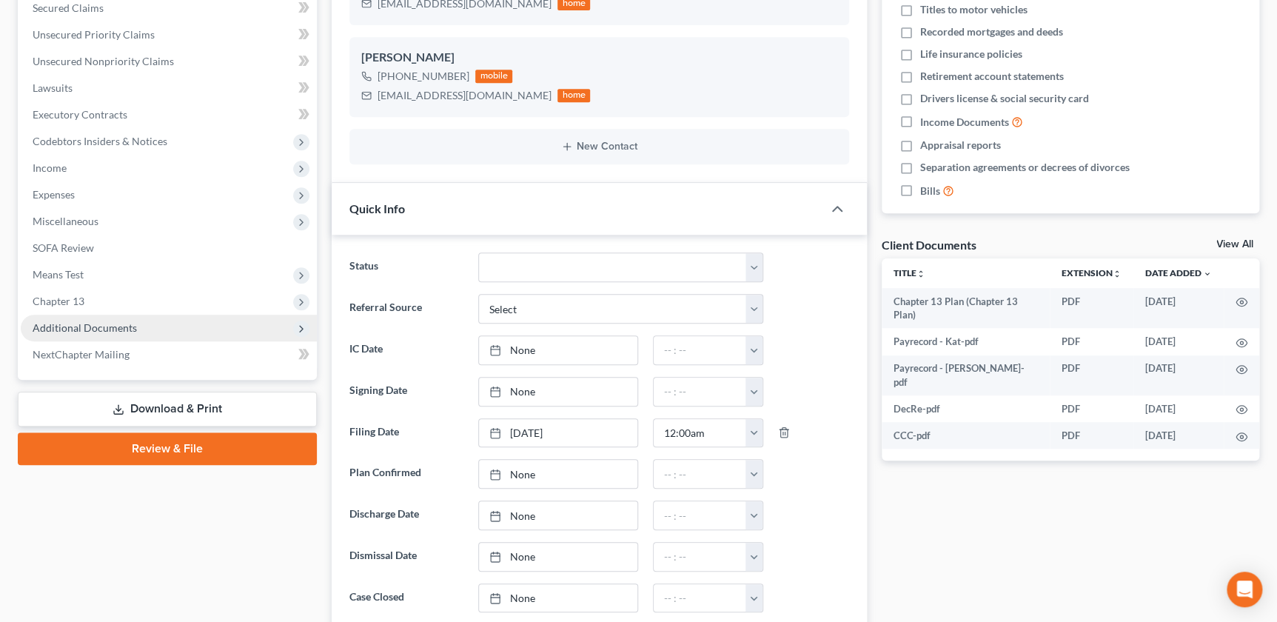
click at [126, 329] on span "Additional Documents" at bounding box center [85, 327] width 104 height 13
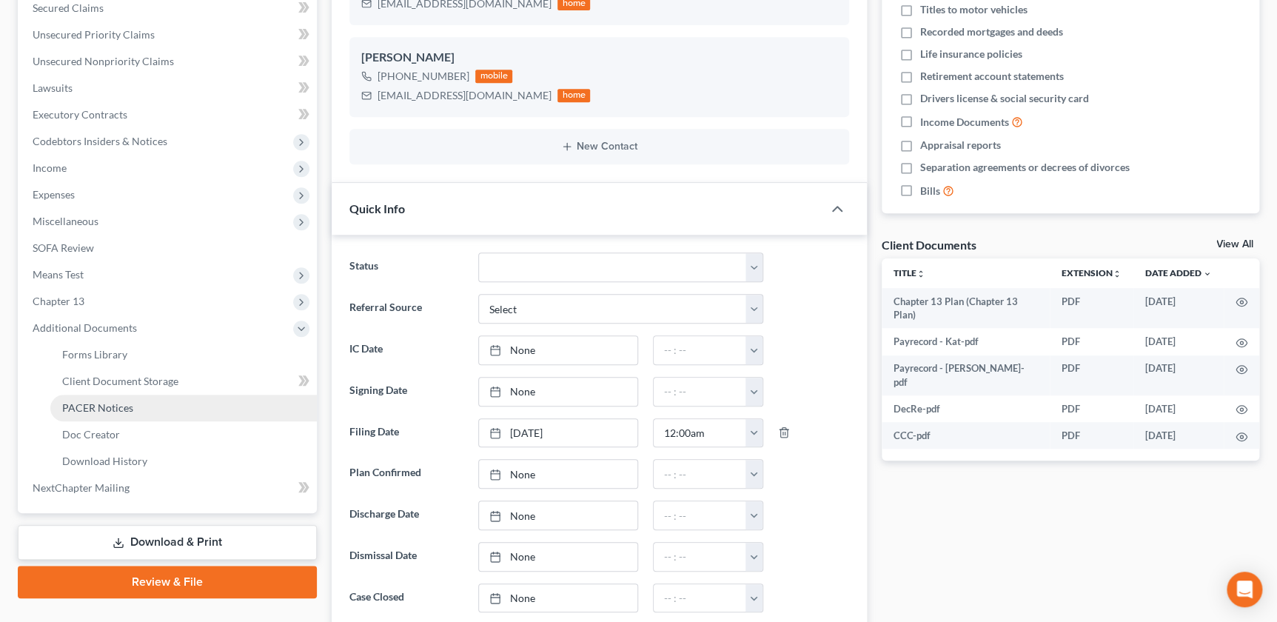
click at [144, 414] on link "PACER Notices" at bounding box center [183, 407] width 266 height 27
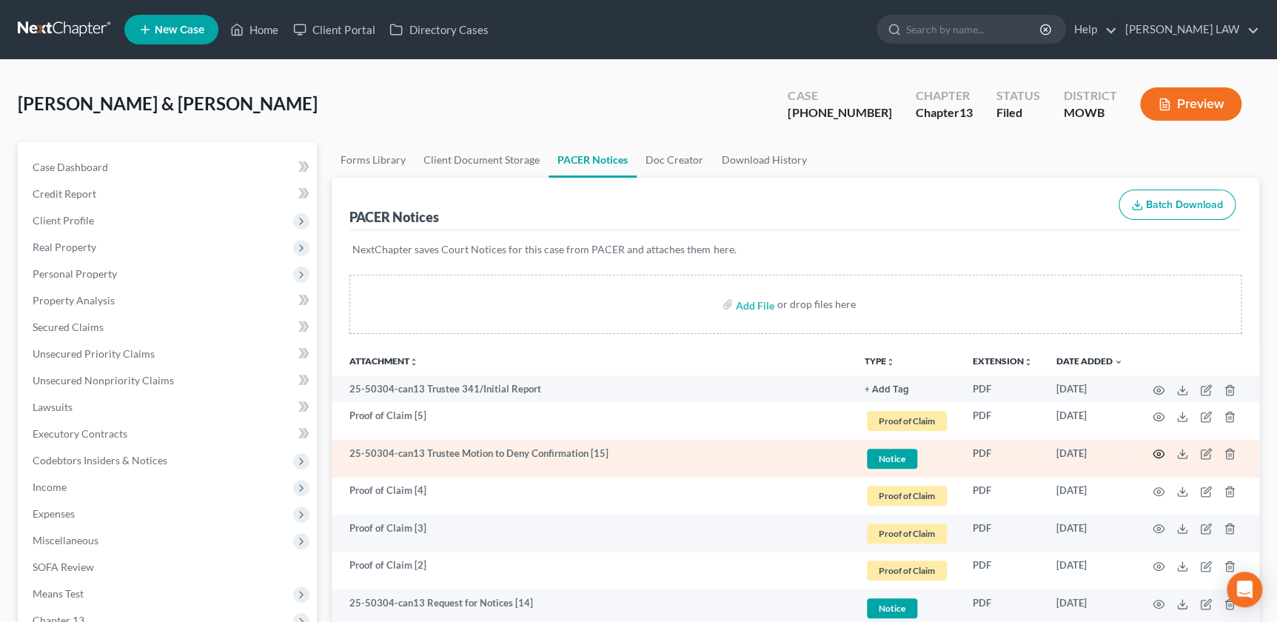
click at [1154, 451] on icon "button" at bounding box center [1158, 454] width 12 height 12
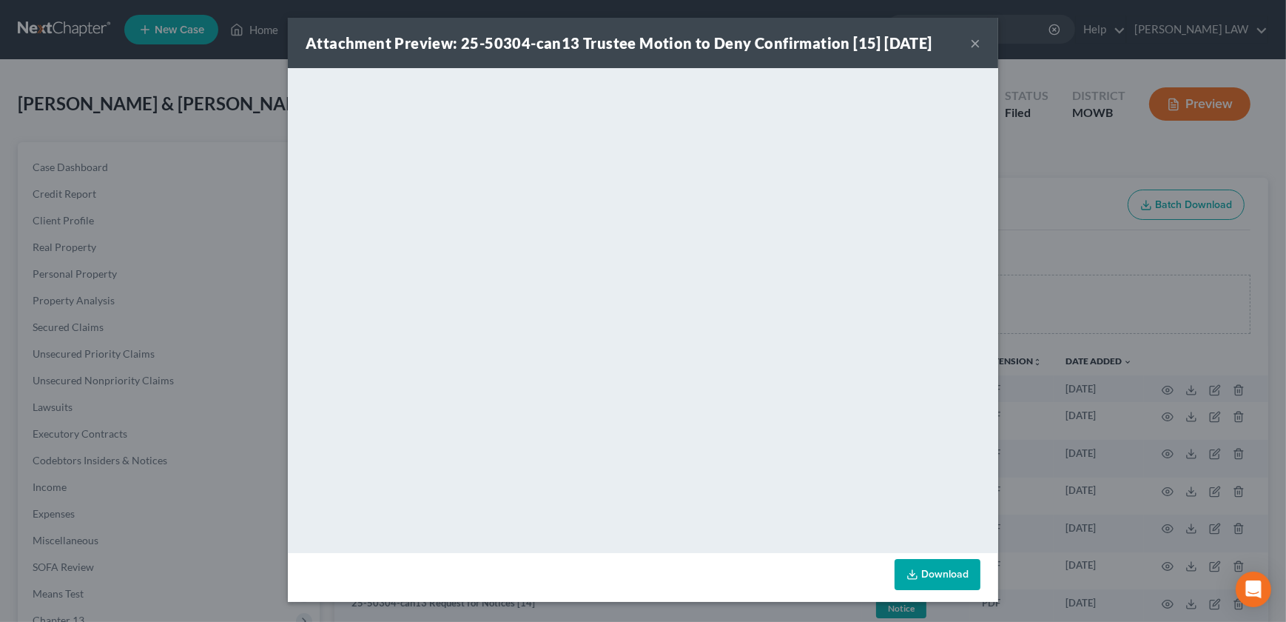
drag, startPoint x: 975, startPoint y: 37, endPoint x: 958, endPoint y: 55, distance: 24.6
click at [975, 37] on button "×" at bounding box center [975, 43] width 10 height 18
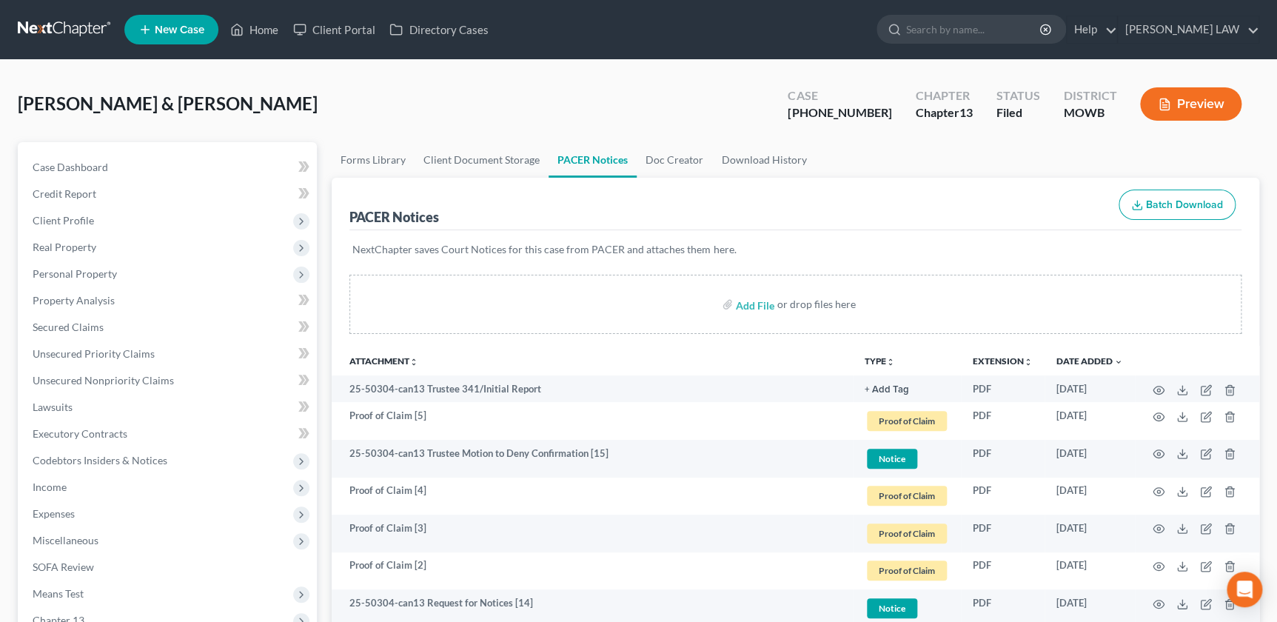
click at [988, 44] on form at bounding box center [970, 30] width 189 height 30
click at [988, 38] on input "search" at bounding box center [973, 29] width 135 height 27
type input "g"
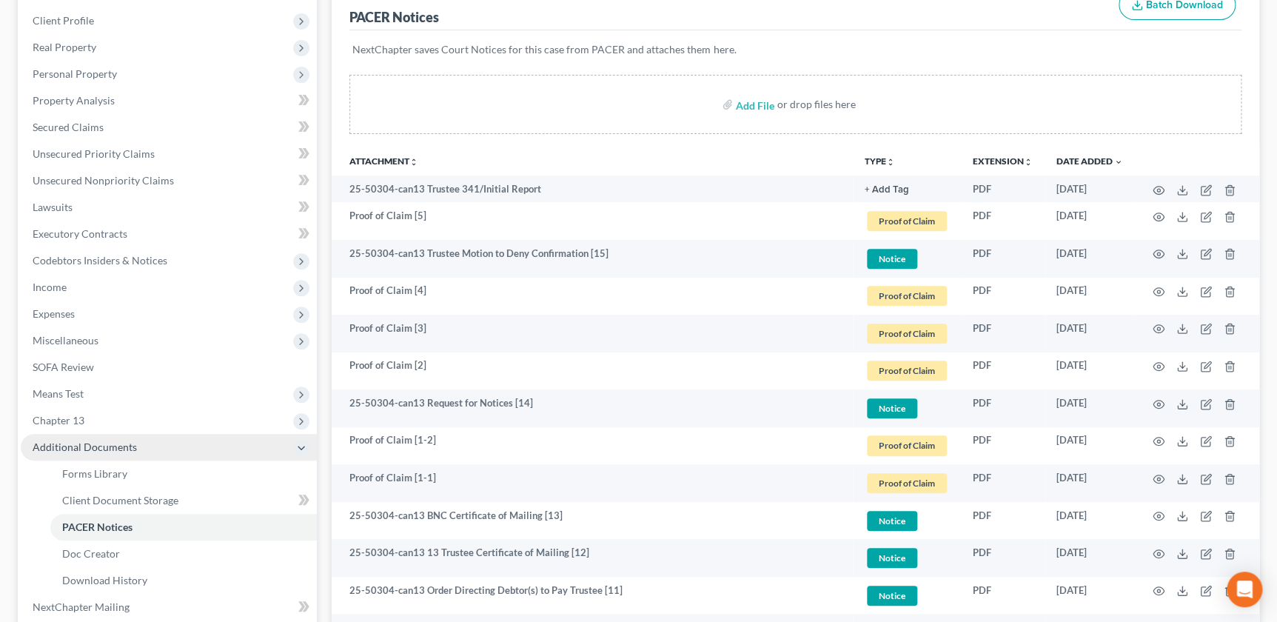
scroll to position [201, 0]
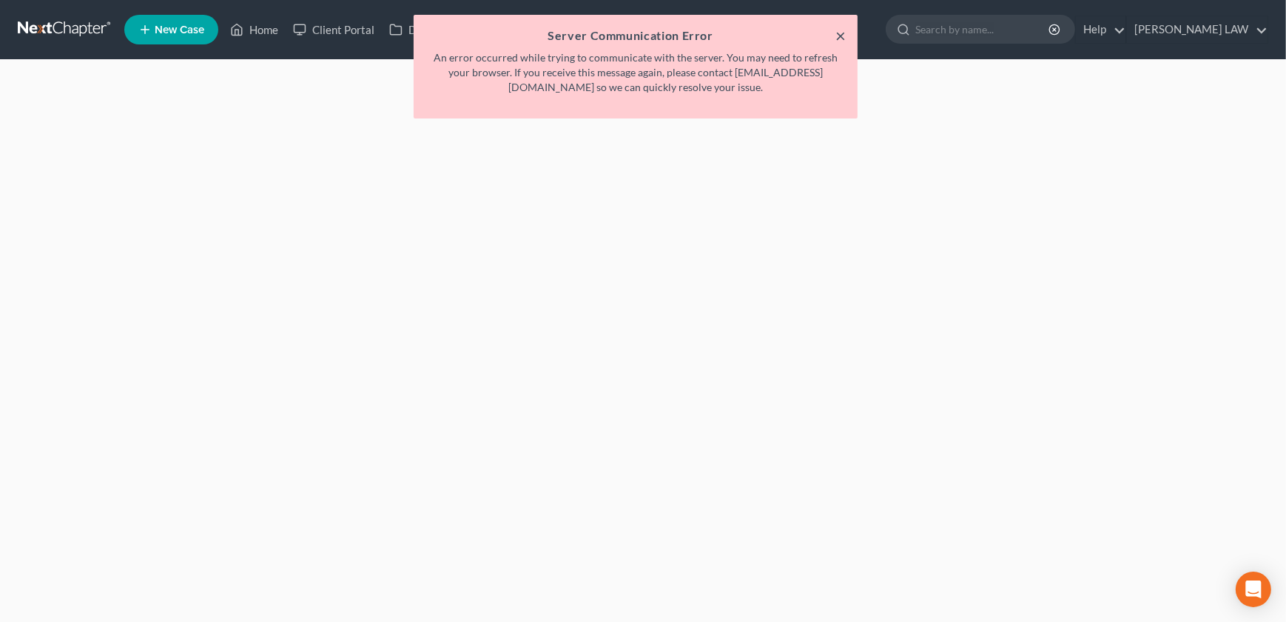
click at [839, 33] on button "×" at bounding box center [841, 36] width 10 height 18
